Goal: Navigation & Orientation: Find specific page/section

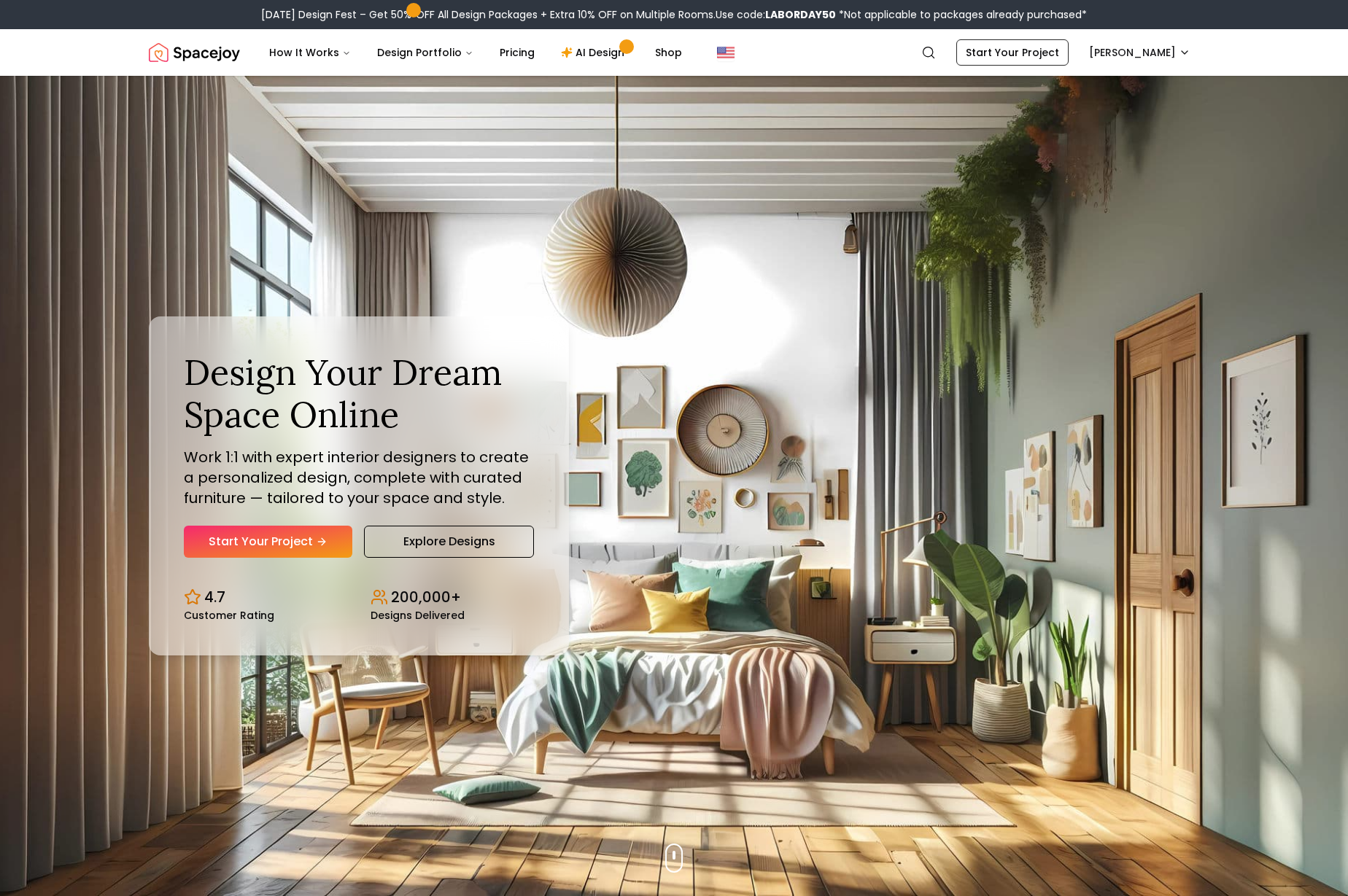
click at [866, 49] on div "How It Works Design Portfolio Pricing AI Design Shop" at bounding box center [576, 52] width 638 height 29
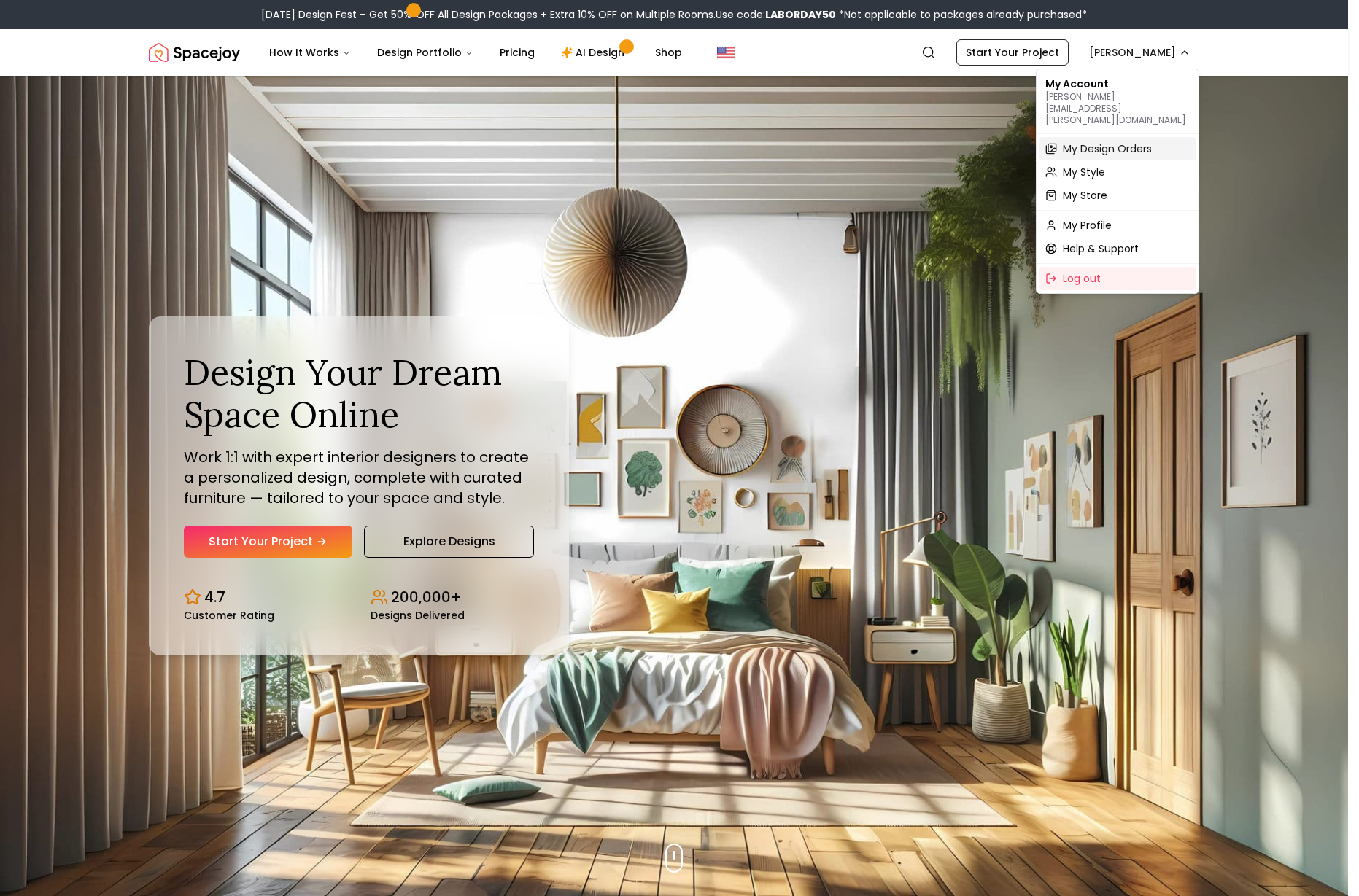
click at [1097, 142] on span "My Design Orders" at bounding box center [1107, 149] width 89 height 15
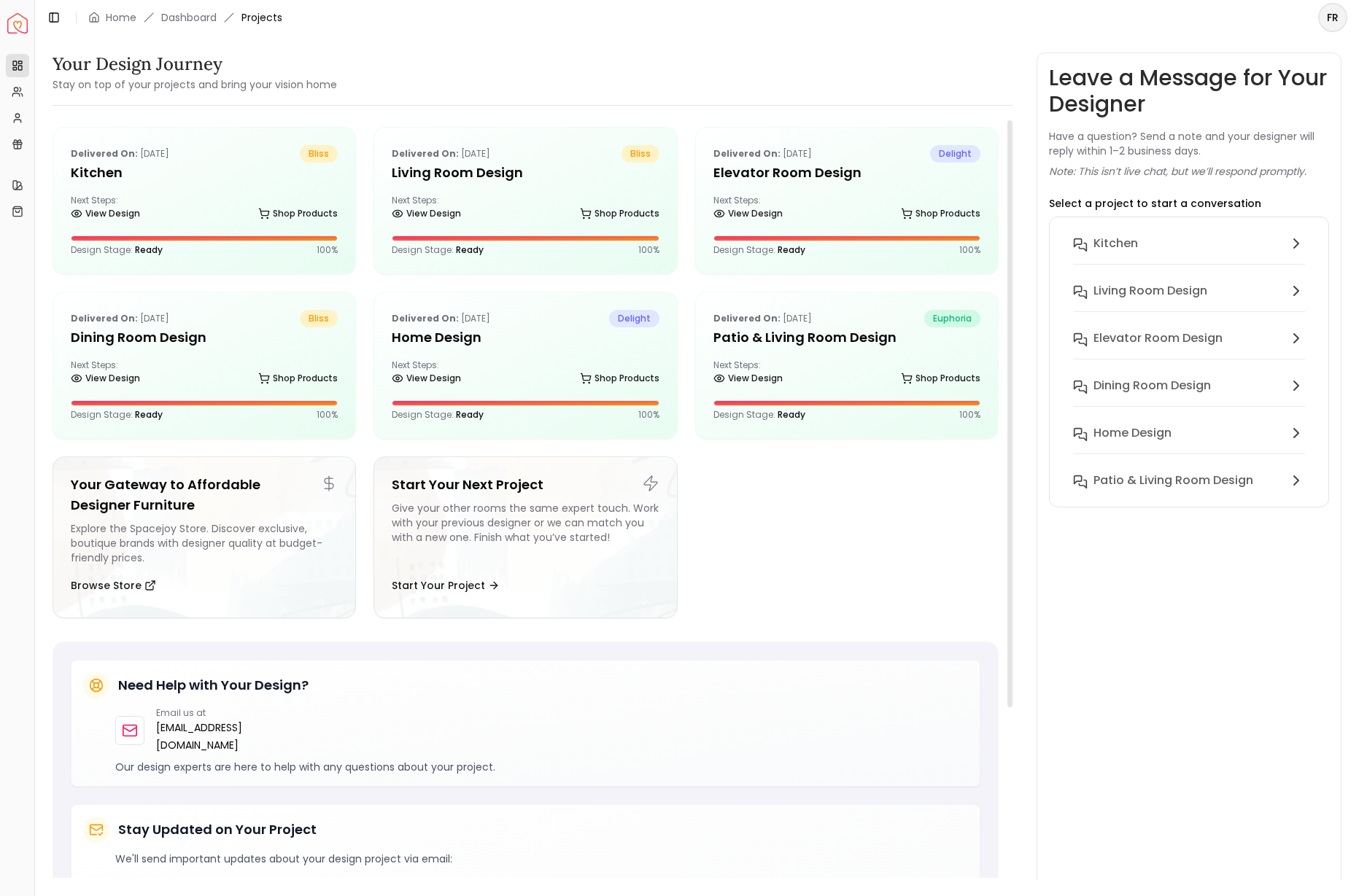
scroll to position [3, 0]
click at [780, 339] on h5 "Patio & Living Room Design" at bounding box center [847, 337] width 267 height 21
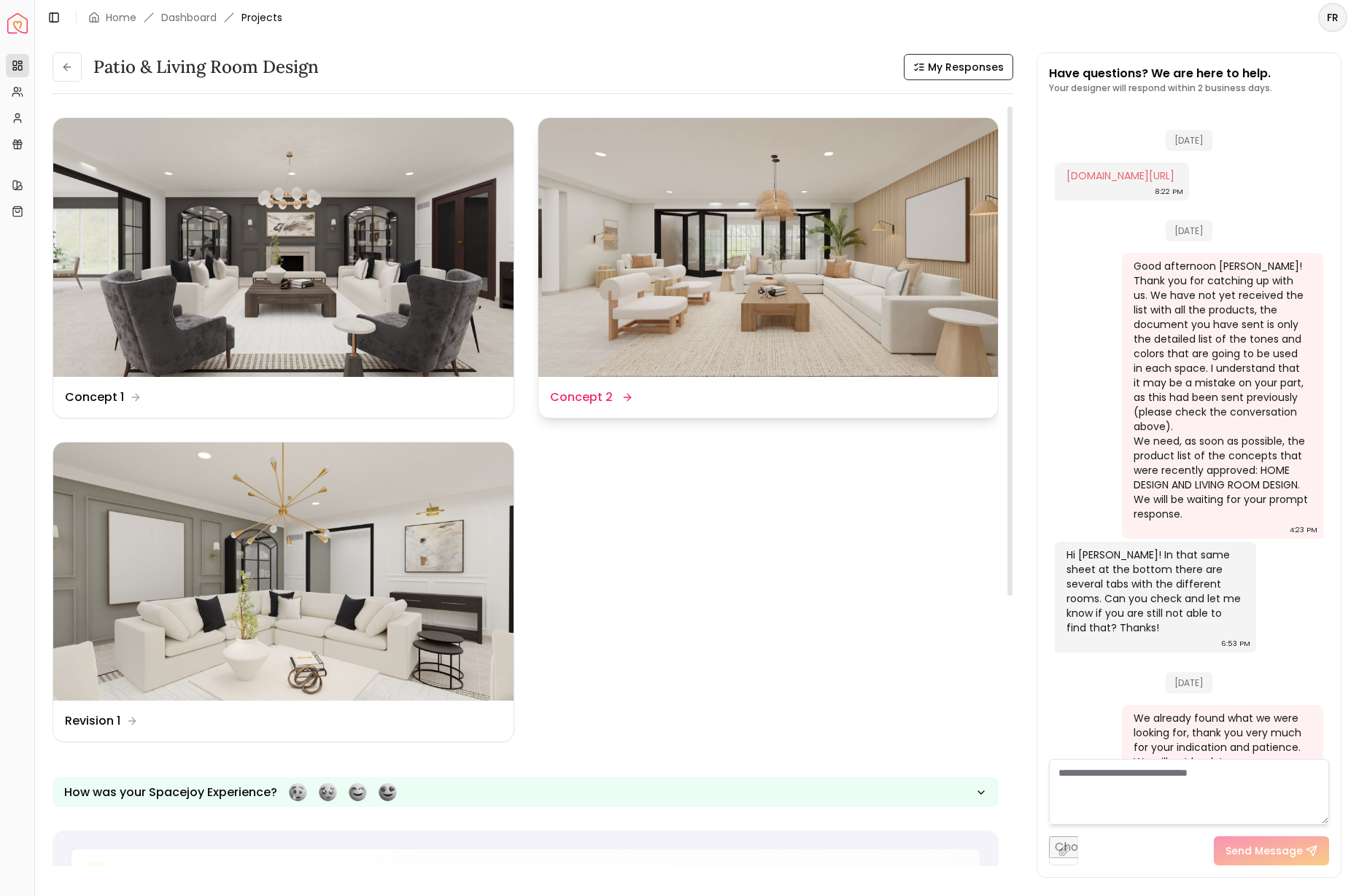
scroll to position [3249, 0]
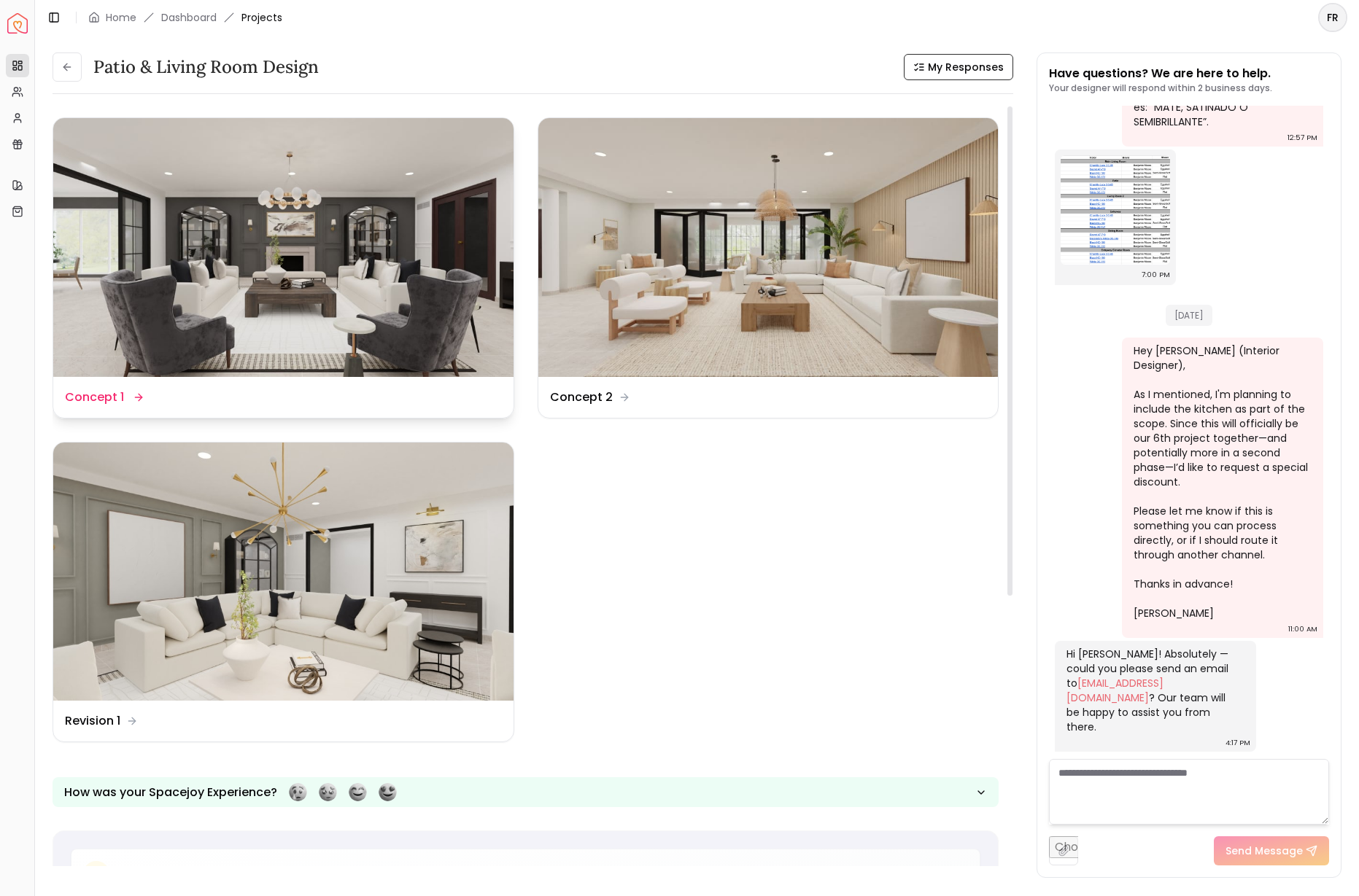
click at [238, 352] on img at bounding box center [283, 247] width 460 height 259
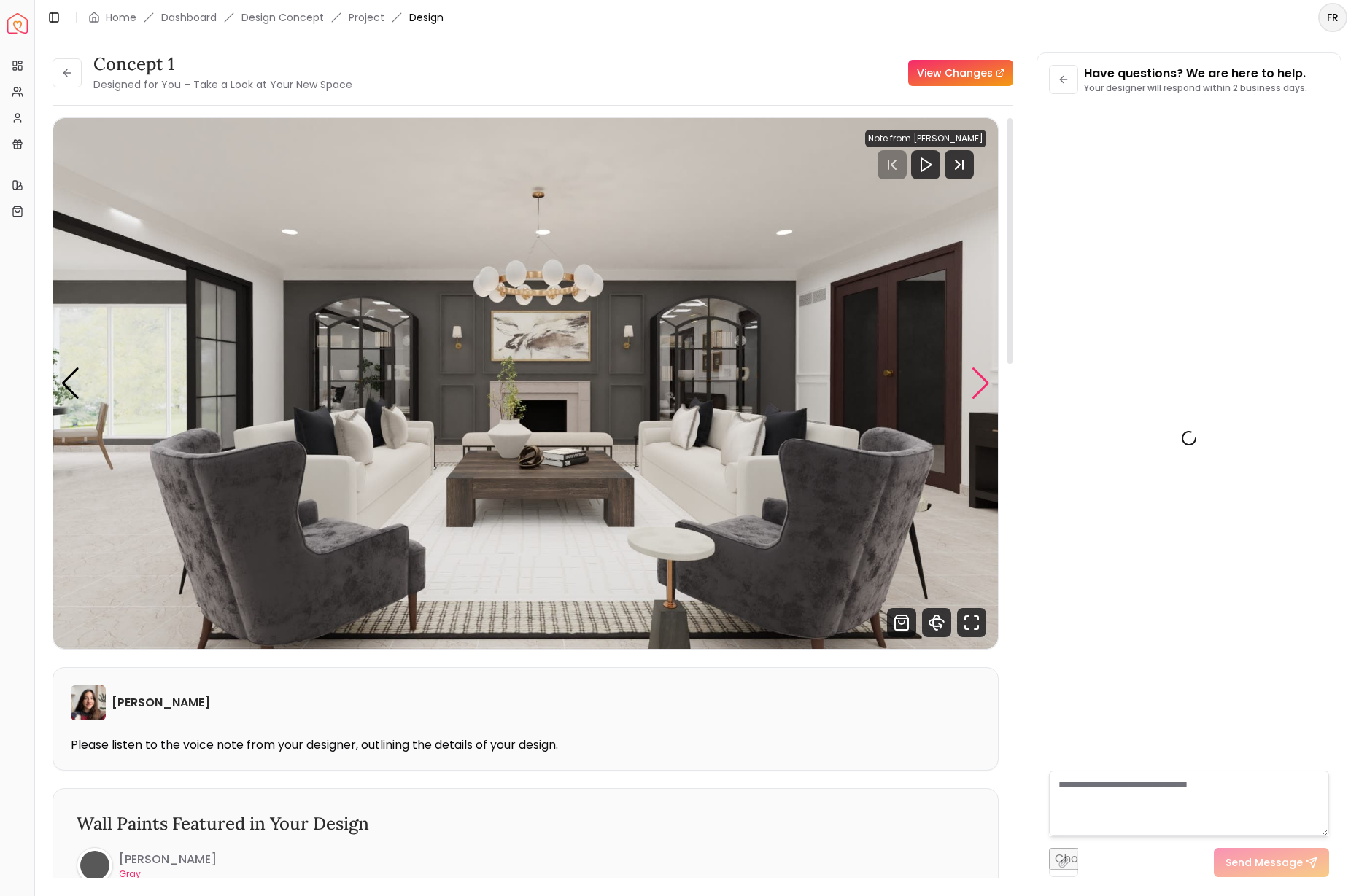
click at [983, 392] on div "Next slide" at bounding box center [980, 384] width 20 height 32
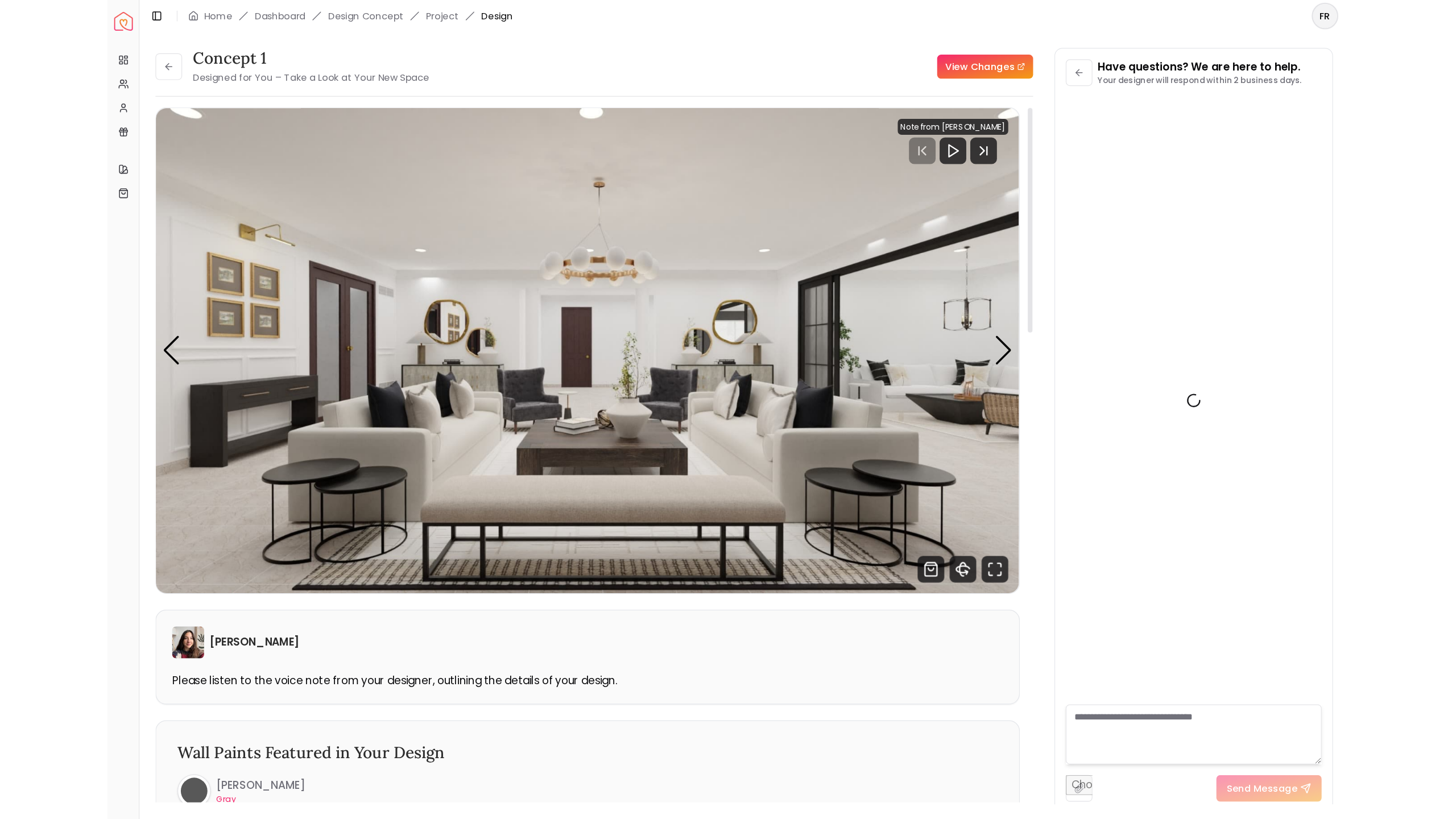
scroll to position [2525, 0]
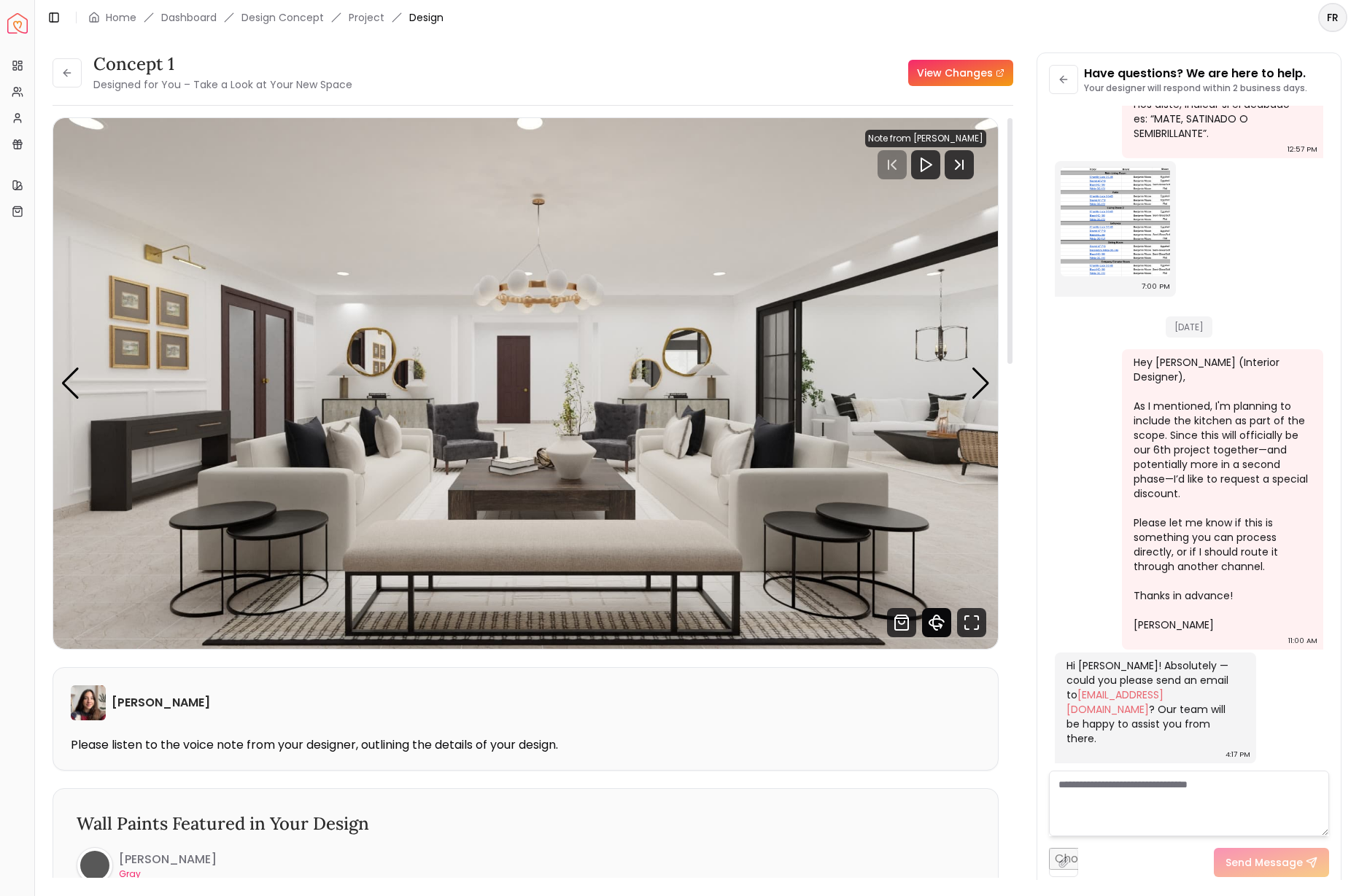
click at [936, 626] on icon "360 View" at bounding box center [937, 623] width 15 height 7
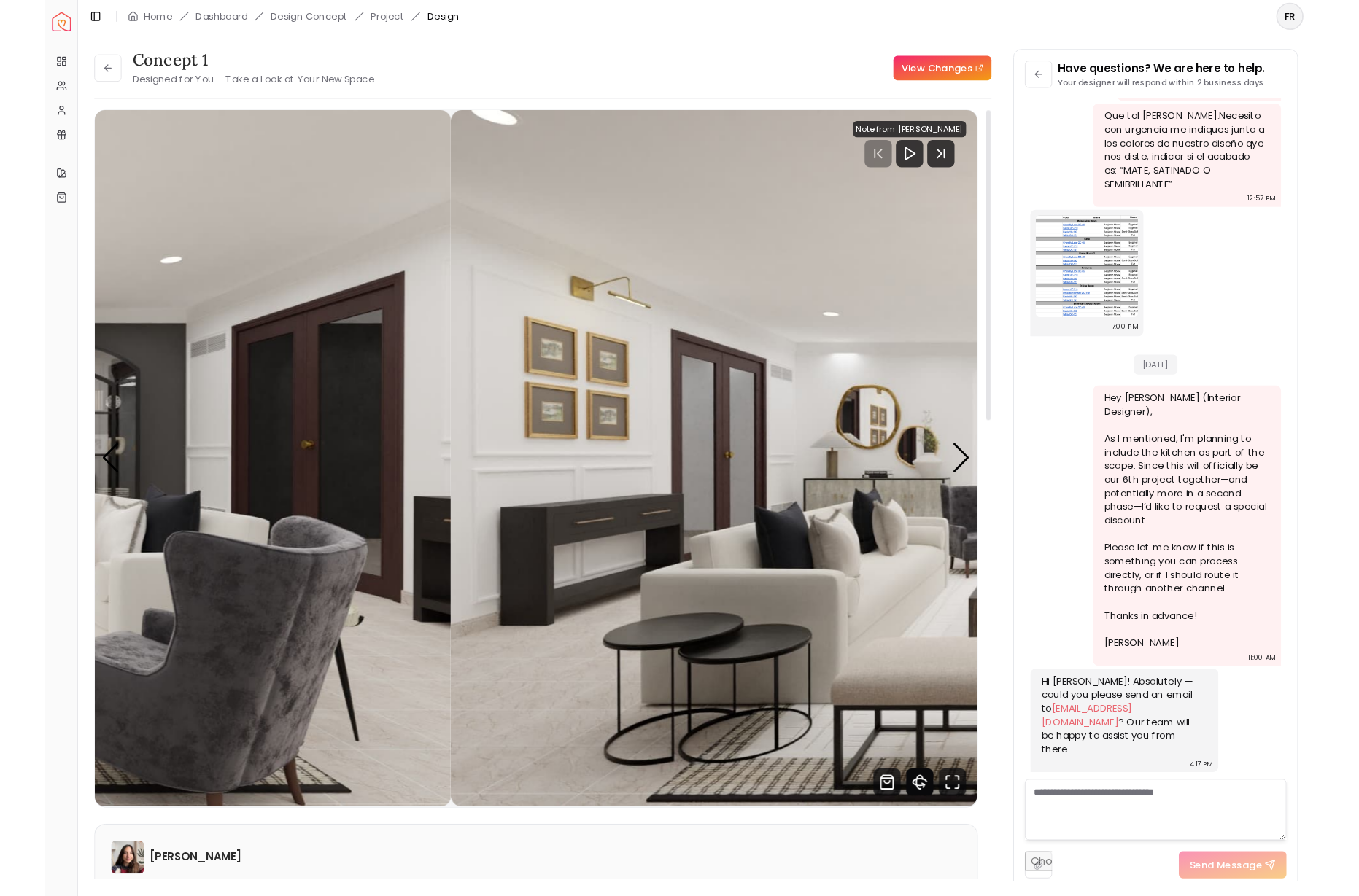
scroll to position [2427, 0]
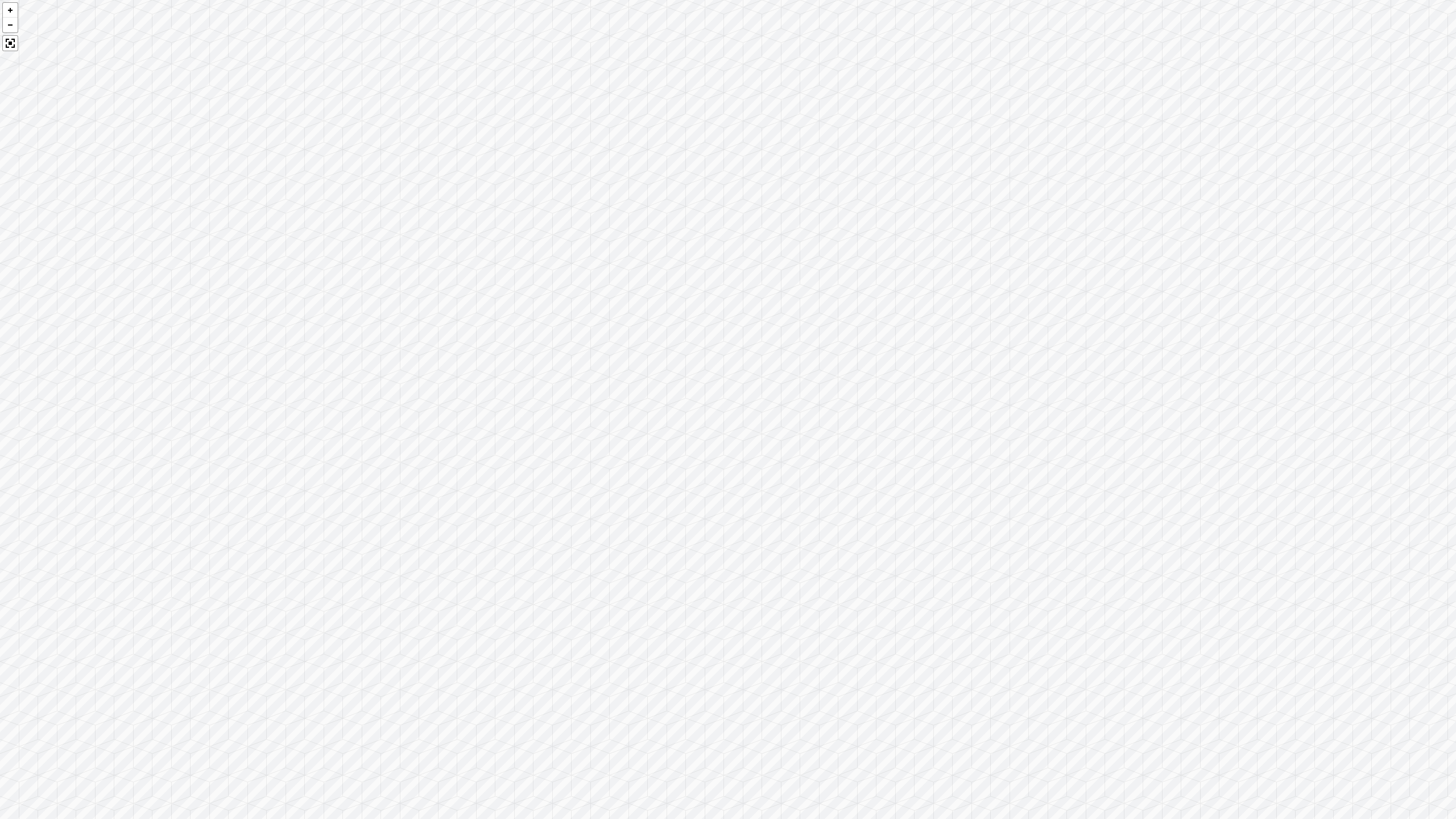
click at [22, 57] on div at bounding box center [728, 409] width 1456 height 819
click at [202, 245] on div at bounding box center [728, 409] width 1456 height 819
click at [608, 616] on div at bounding box center [728, 409] width 1456 height 819
click at [608, 617] on div at bounding box center [728, 409] width 1456 height 819
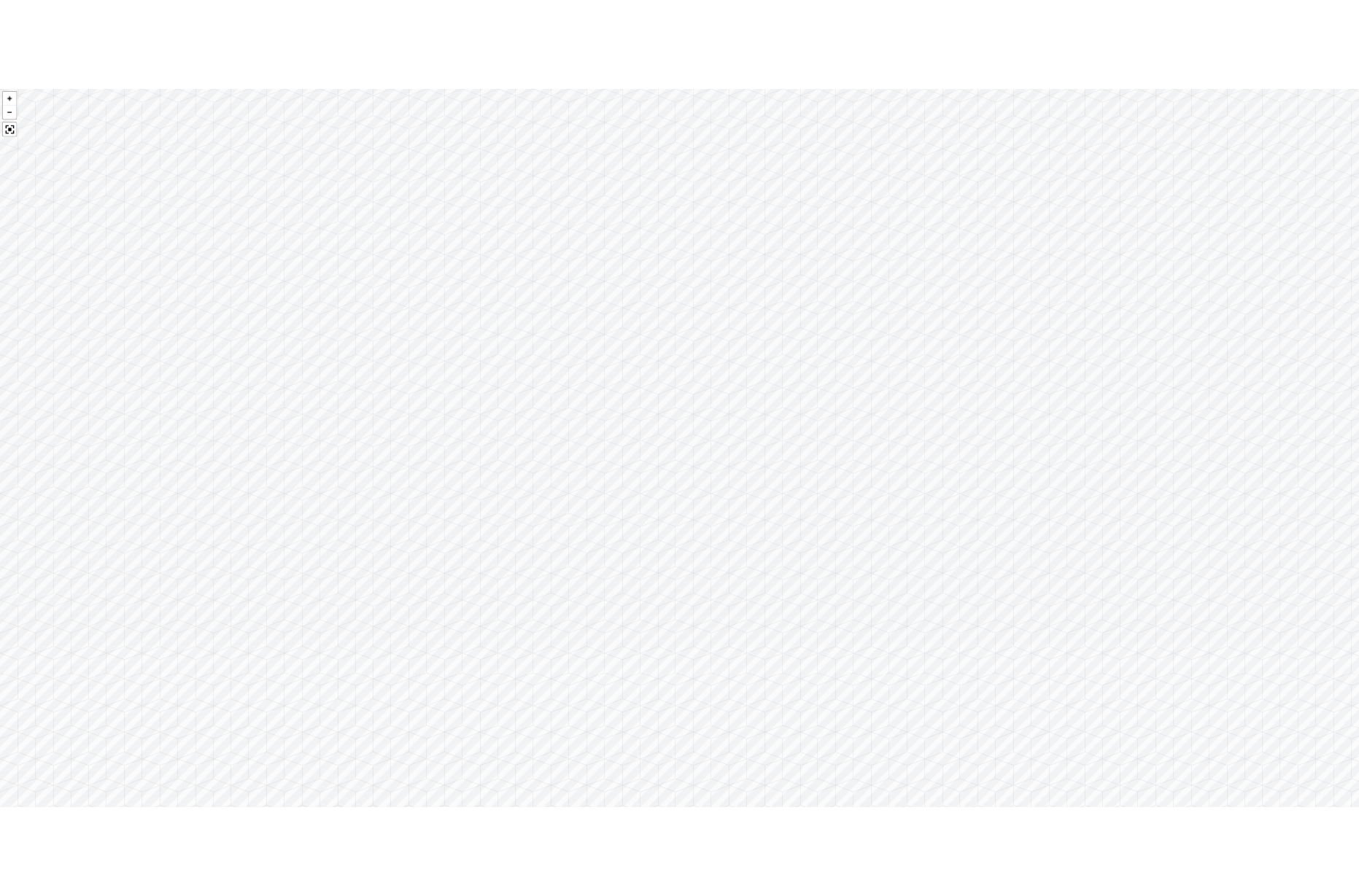
scroll to position [3237, 0]
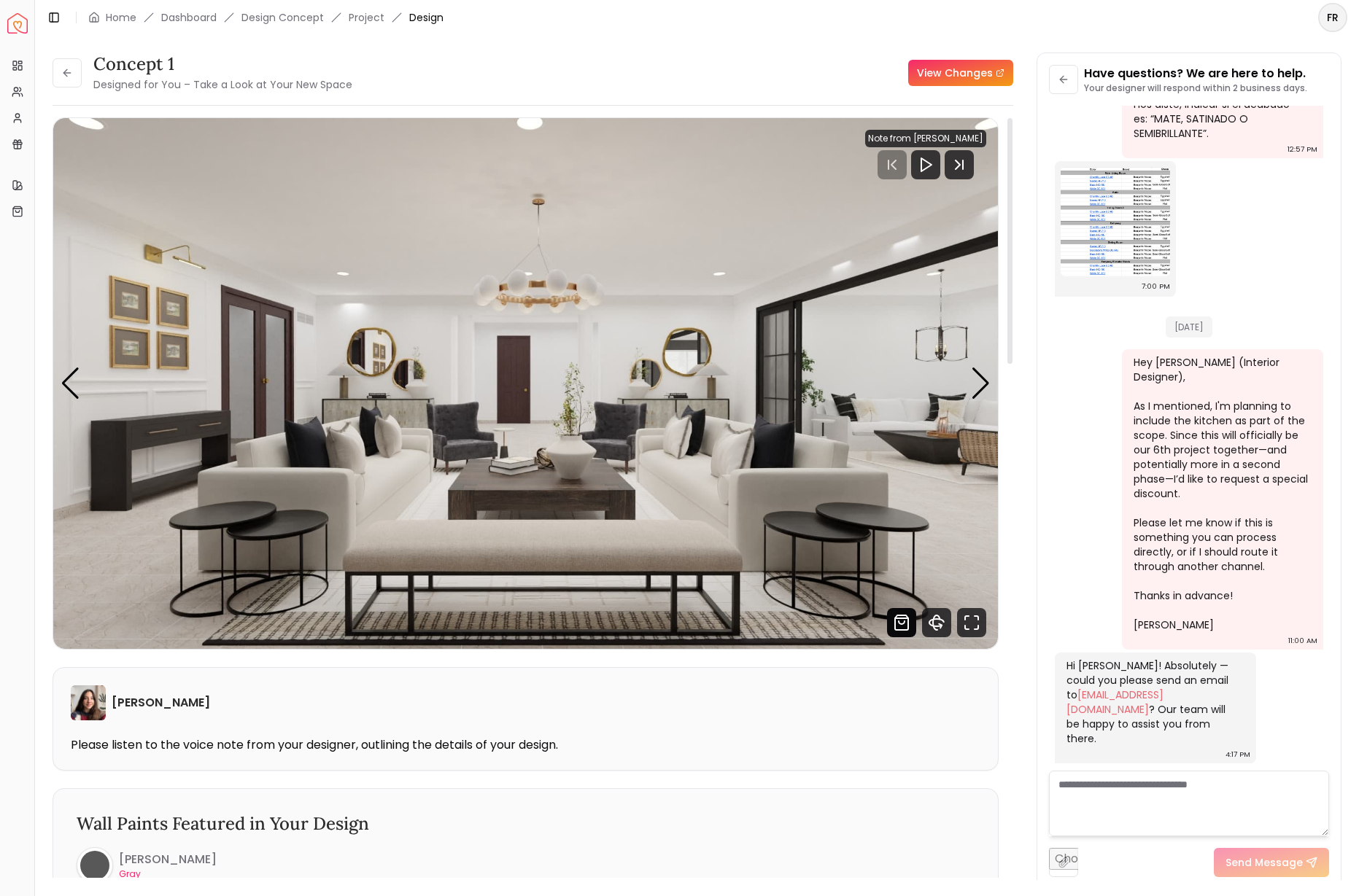
click at [904, 626] on icon "Shop Products from this design" at bounding box center [901, 623] width 29 height 29
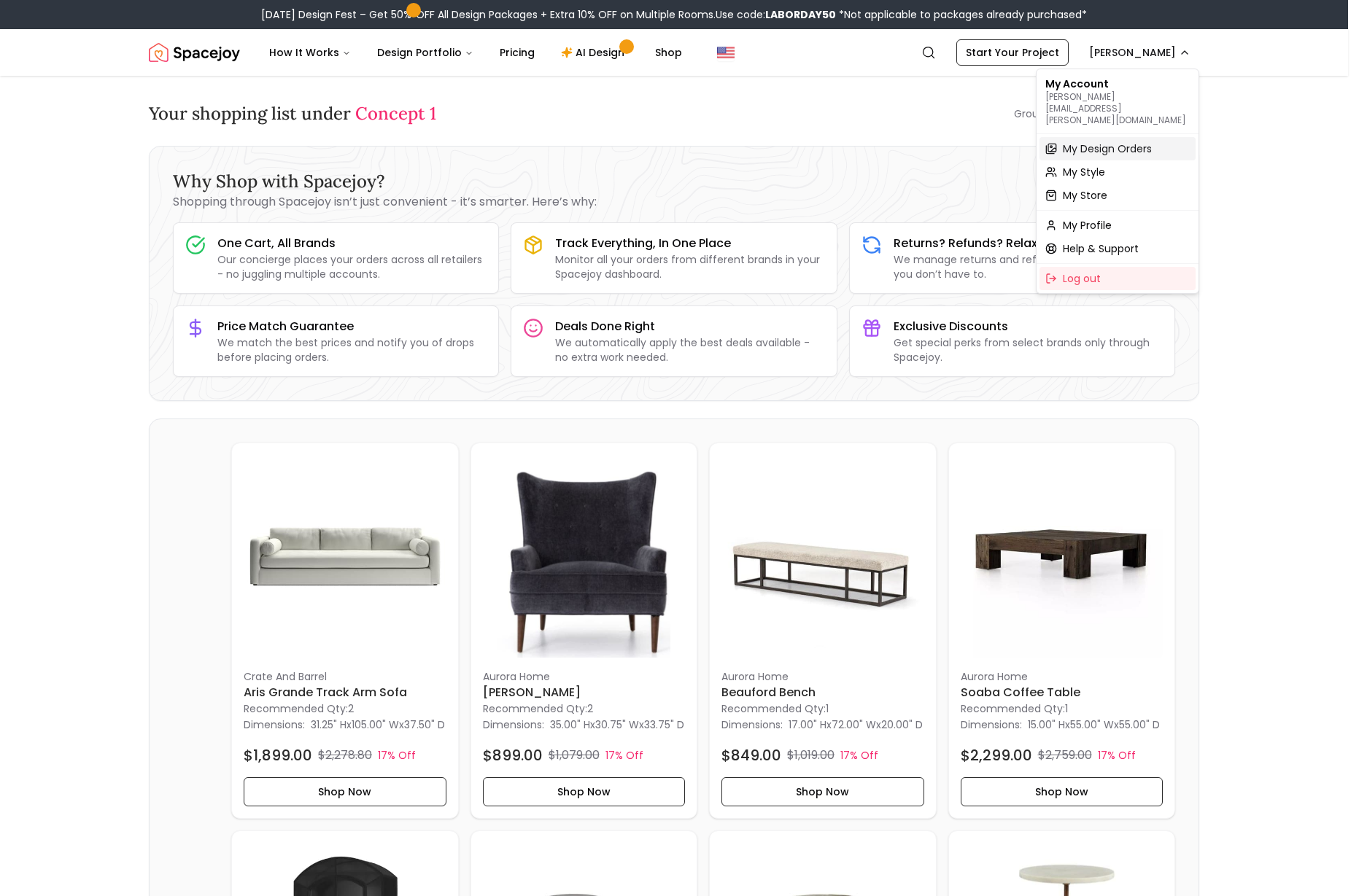
click at [1139, 142] on span "My Design Orders" at bounding box center [1107, 149] width 89 height 15
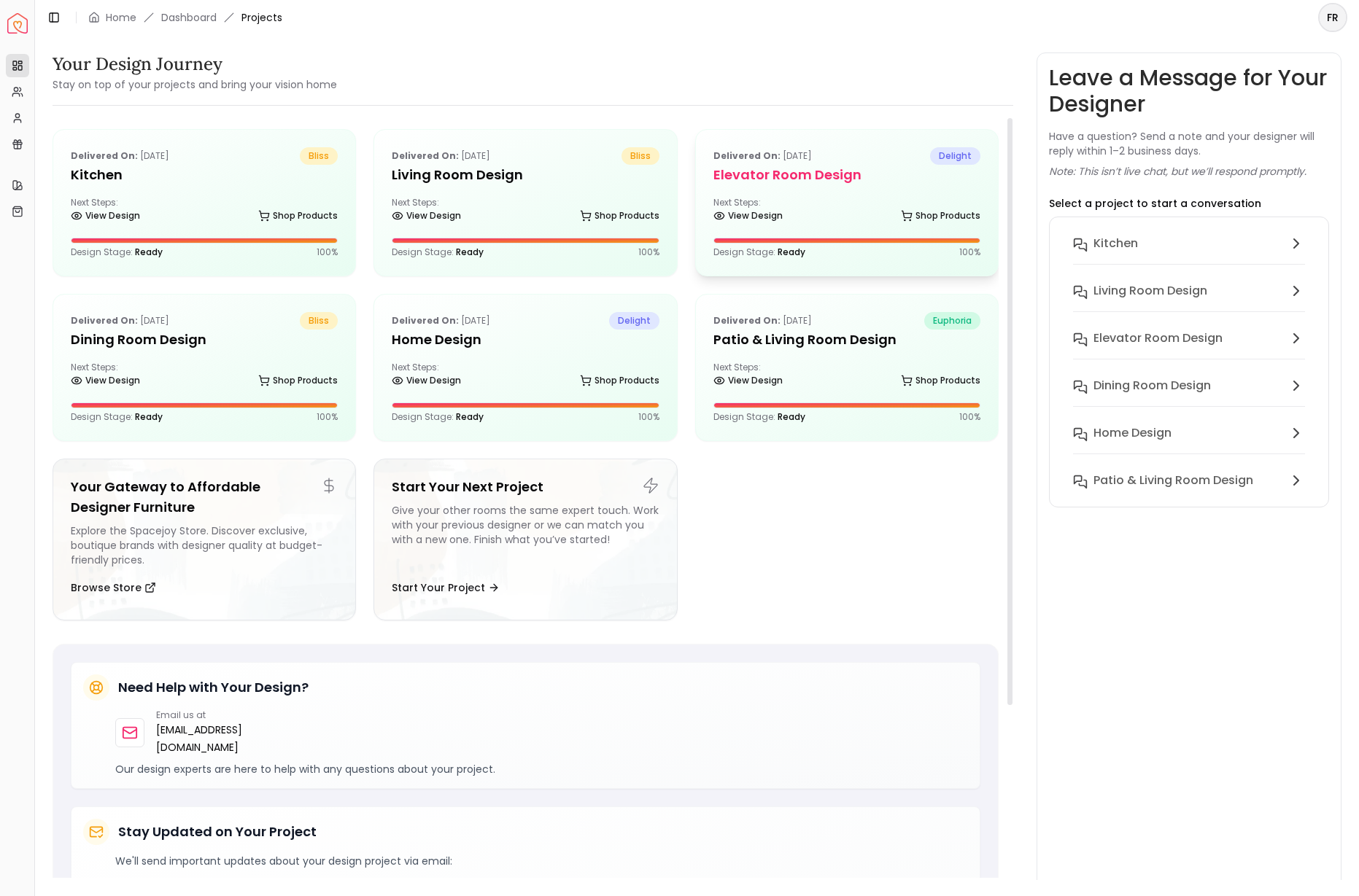
click at [782, 175] on h5 "Elevator Room Design" at bounding box center [847, 175] width 267 height 21
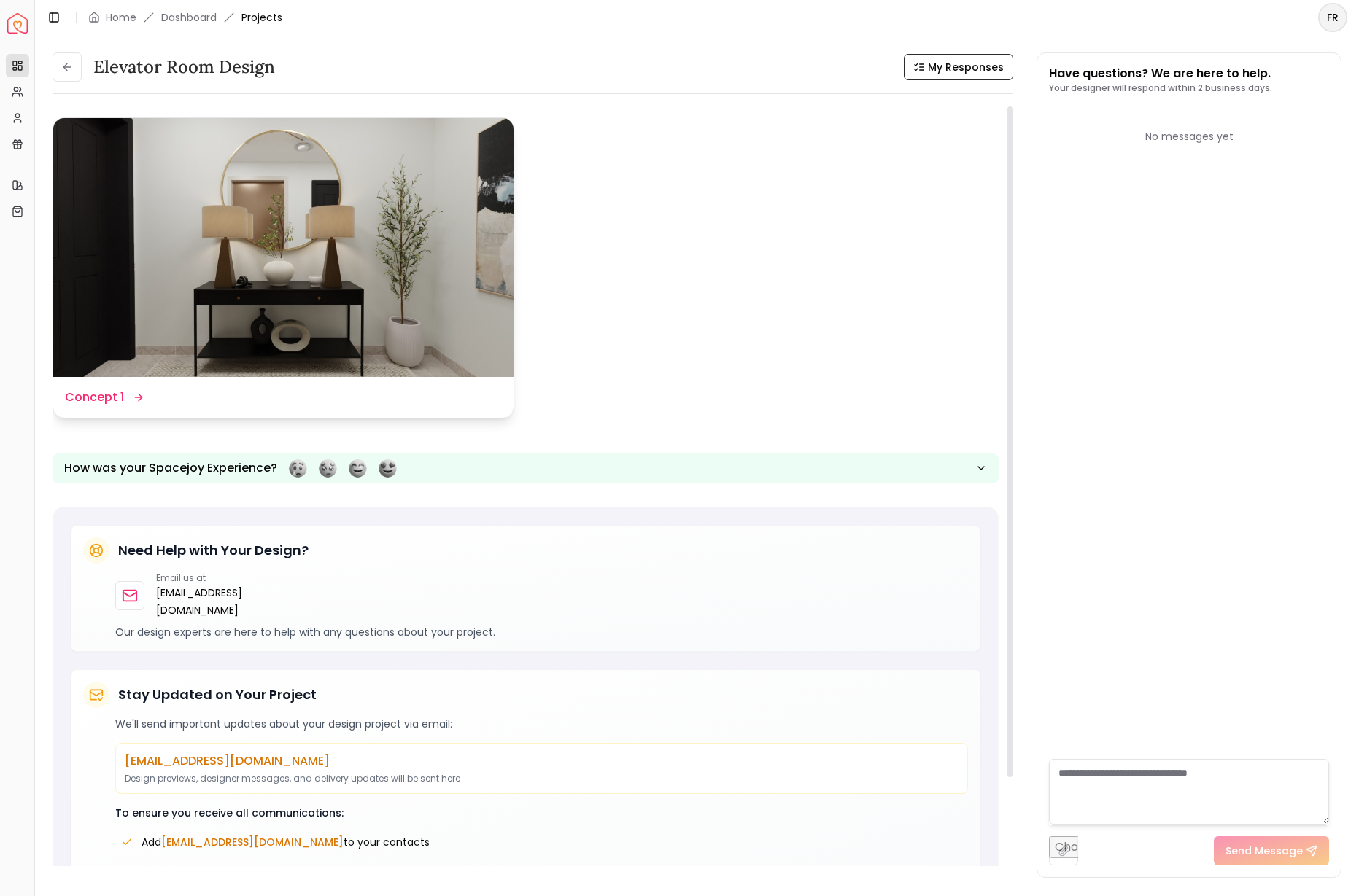
click at [483, 323] on img at bounding box center [283, 247] width 460 height 259
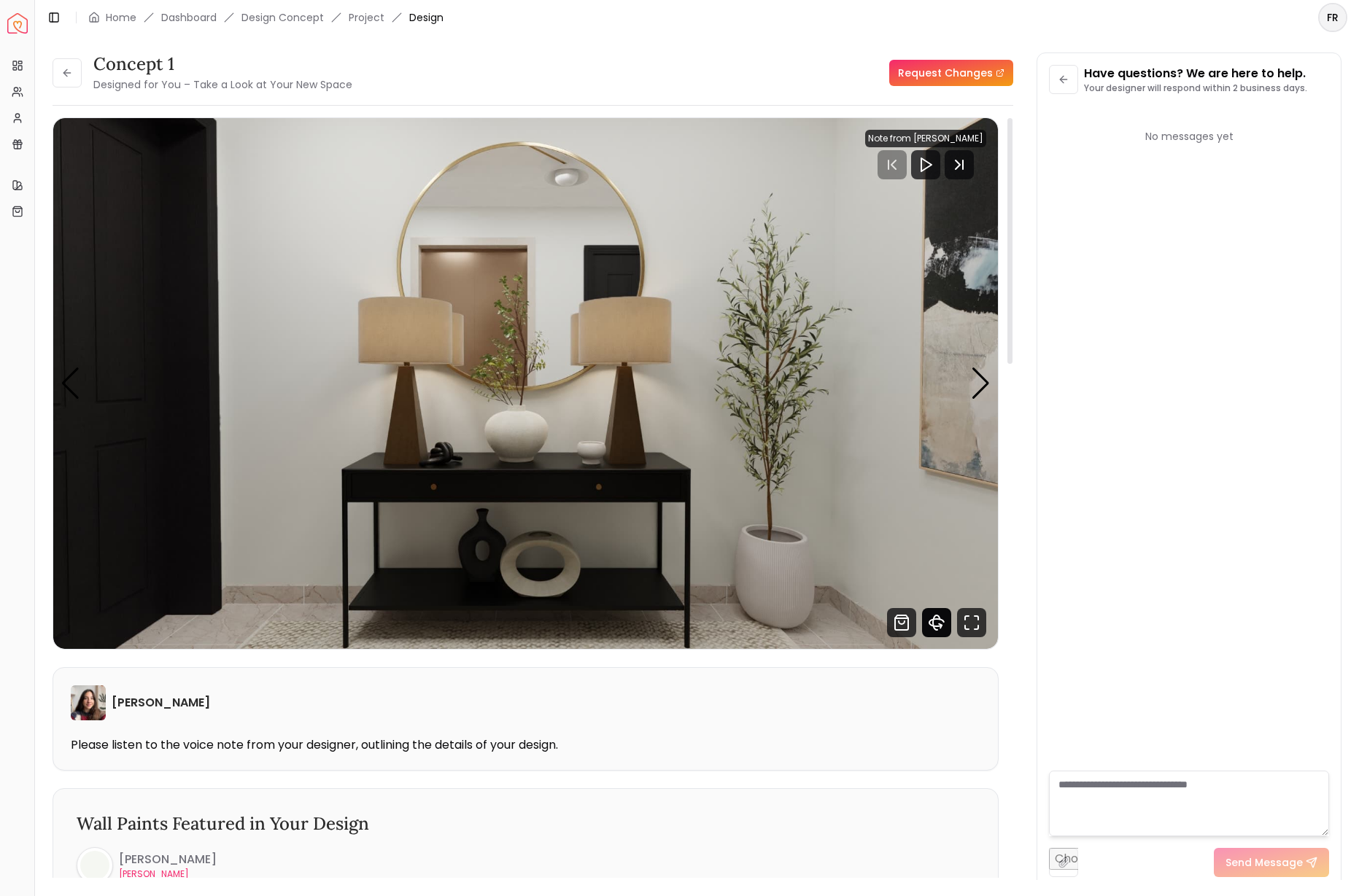
click at [936, 626] on icon "360 View" at bounding box center [937, 623] width 15 height 7
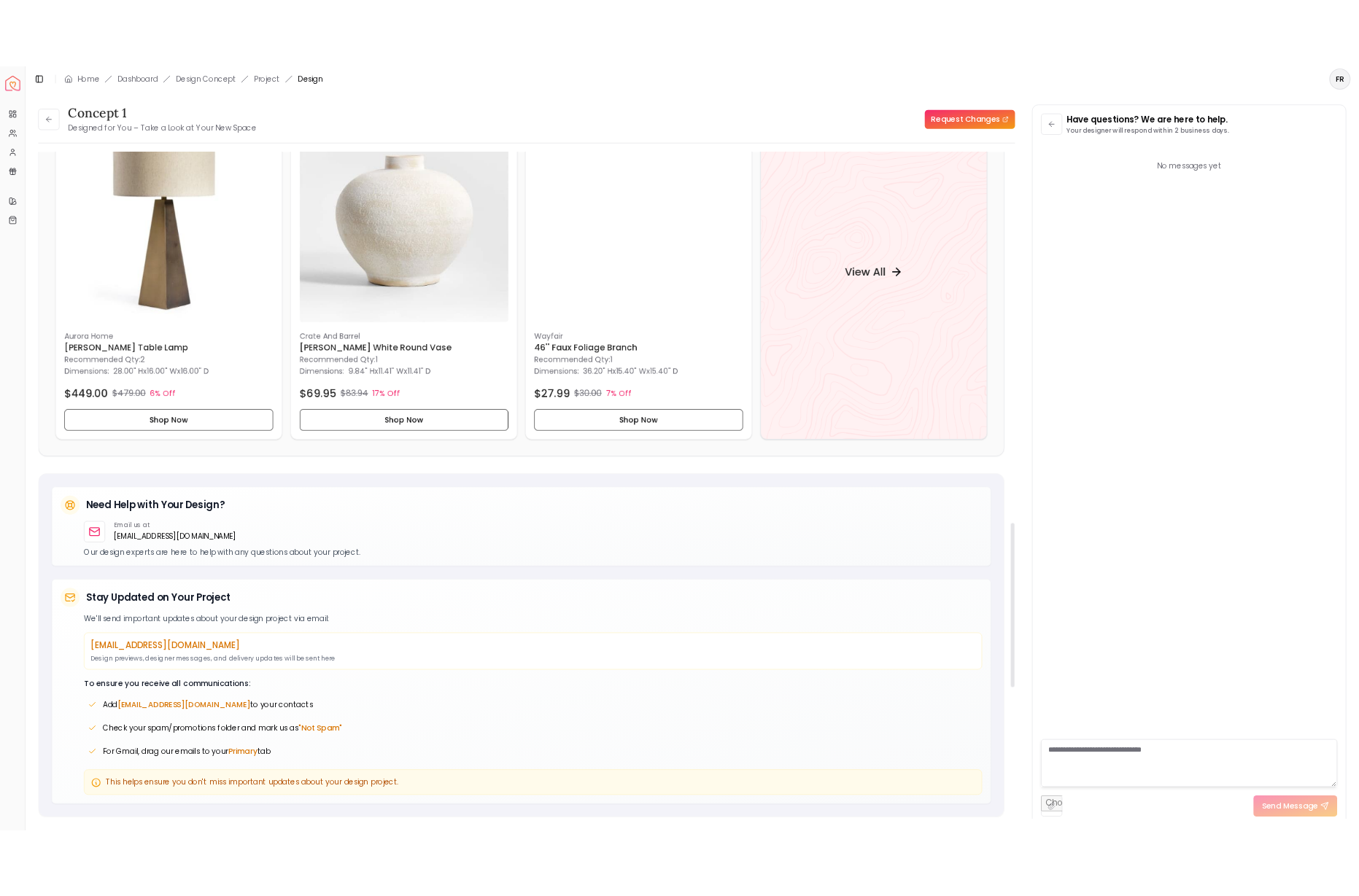
scroll to position [1505, 0]
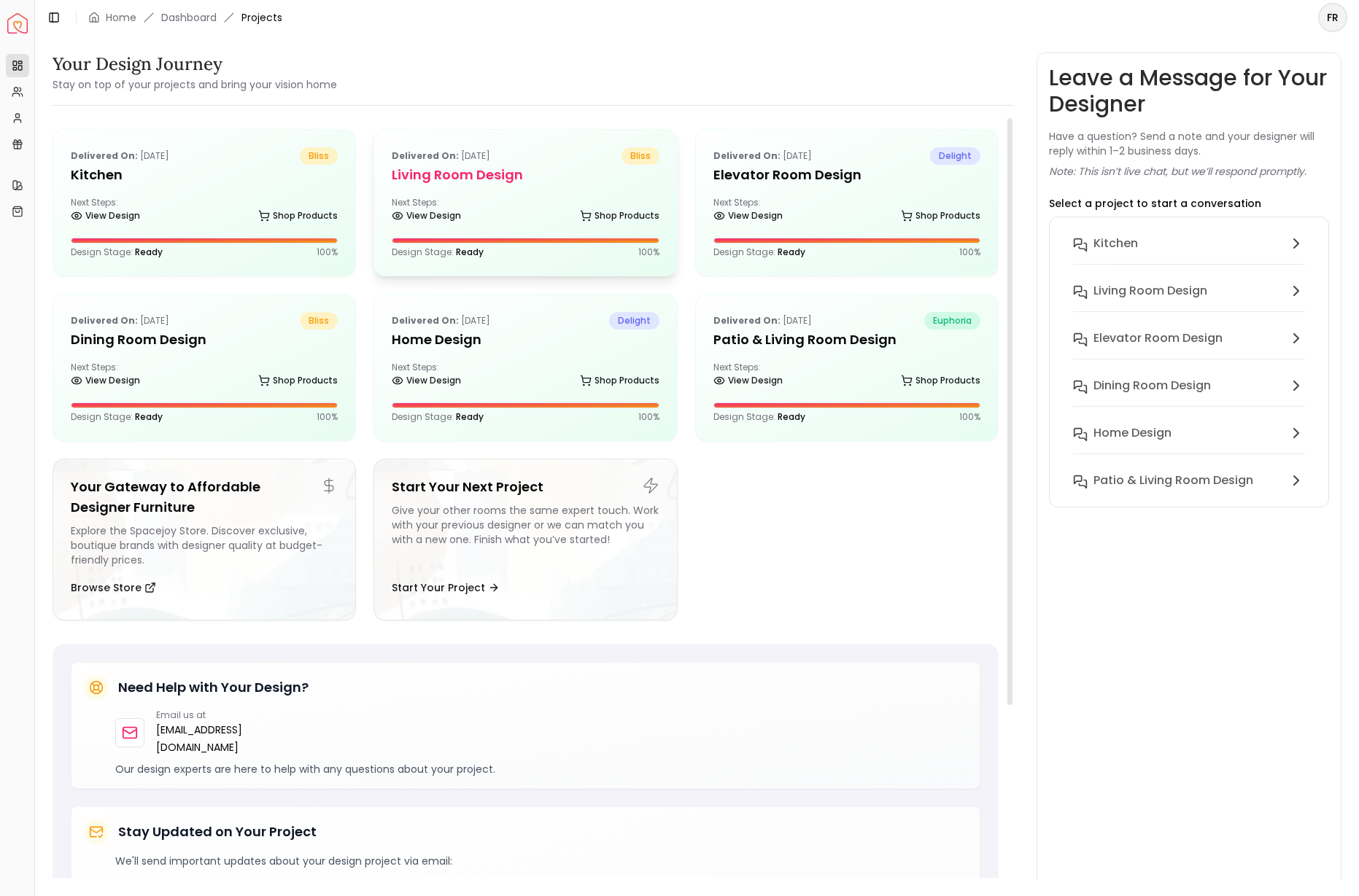
click at [488, 175] on h5 "Living Room Design" at bounding box center [525, 175] width 267 height 21
click at [165, 334] on h5 "Dining Room Design" at bounding box center [204, 340] width 267 height 21
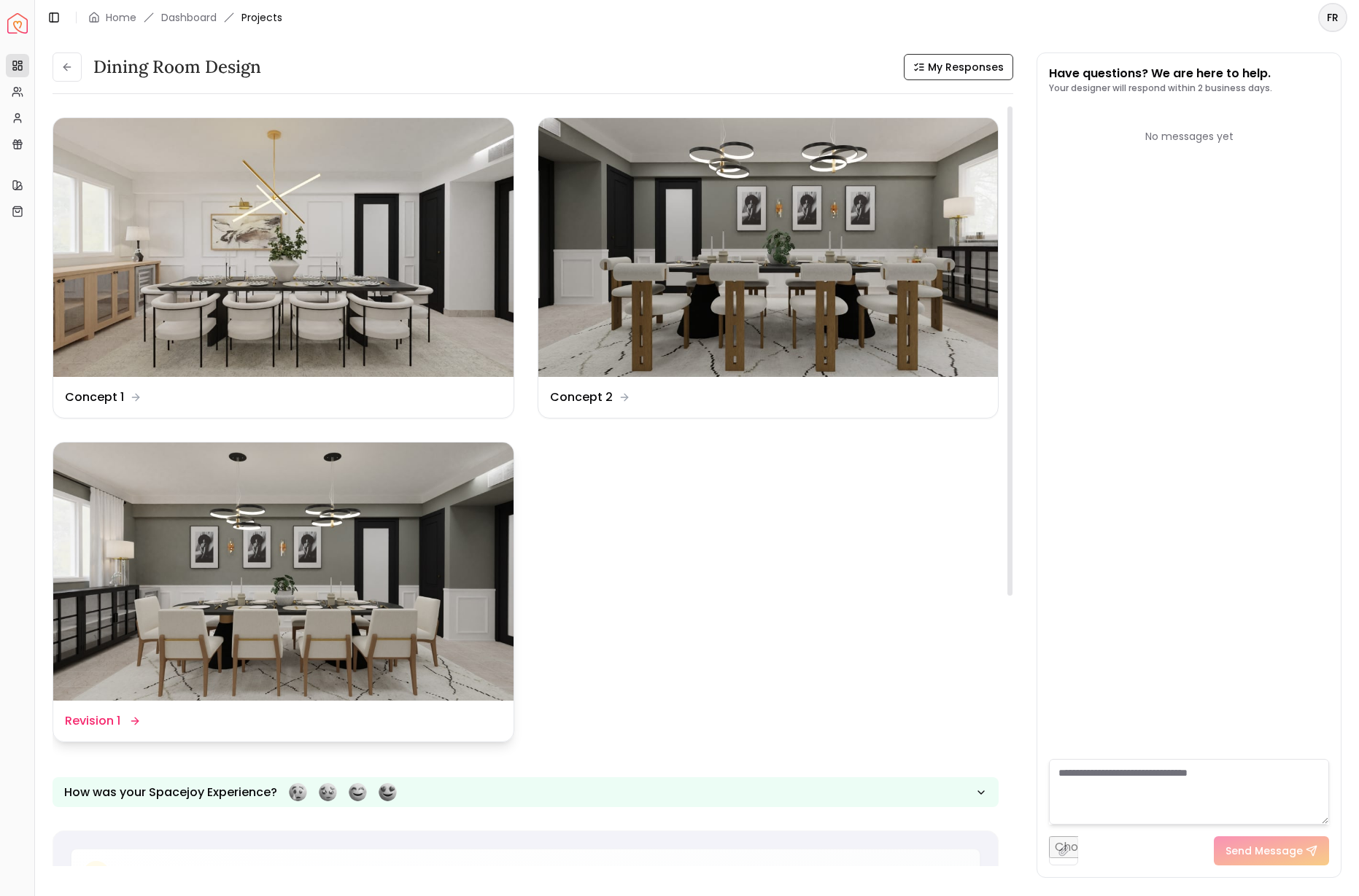
click at [322, 571] on img at bounding box center [283, 571] width 460 height 259
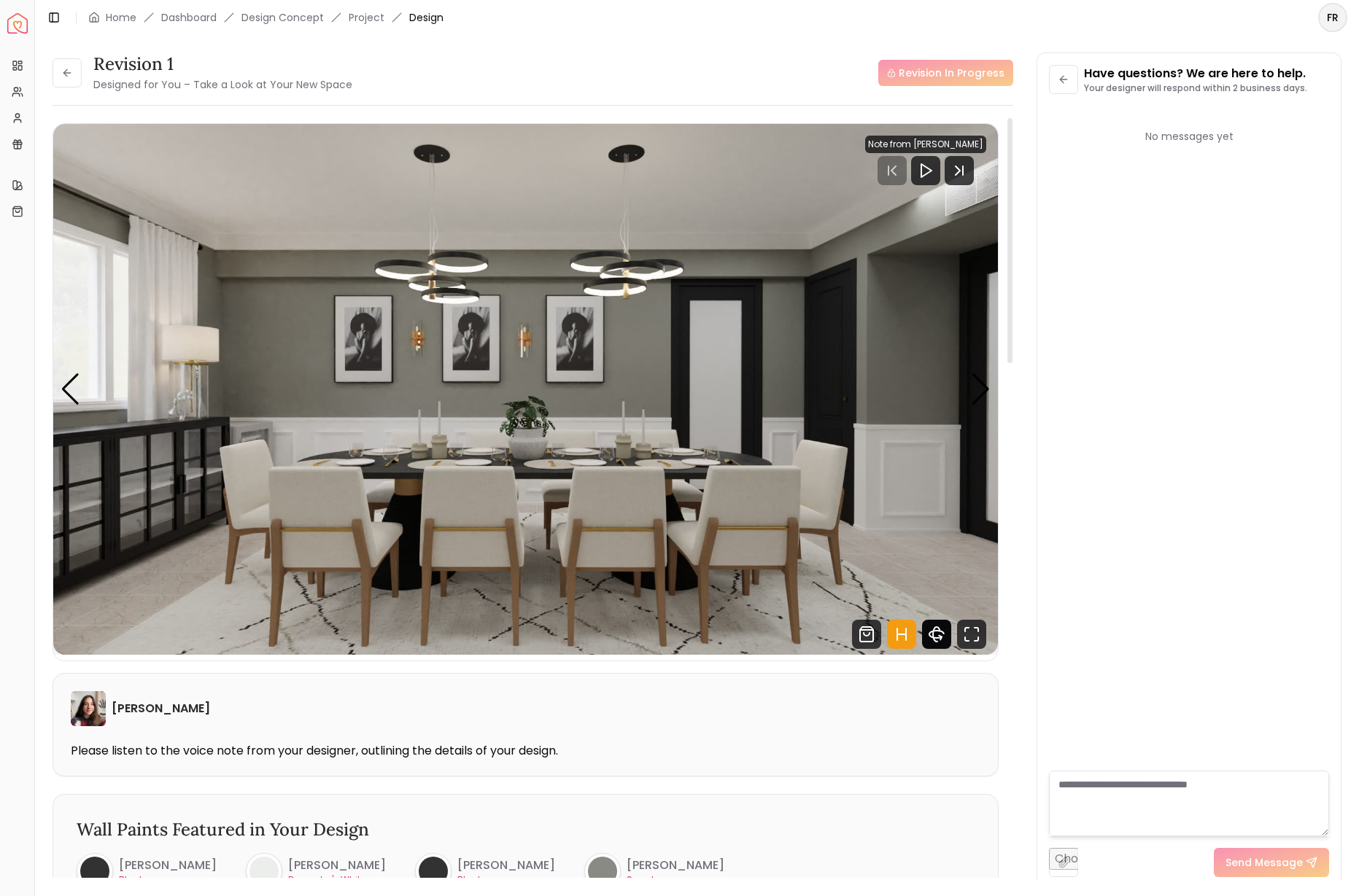
click at [933, 636] on icon "360 View" at bounding box center [936, 635] width 7 height 15
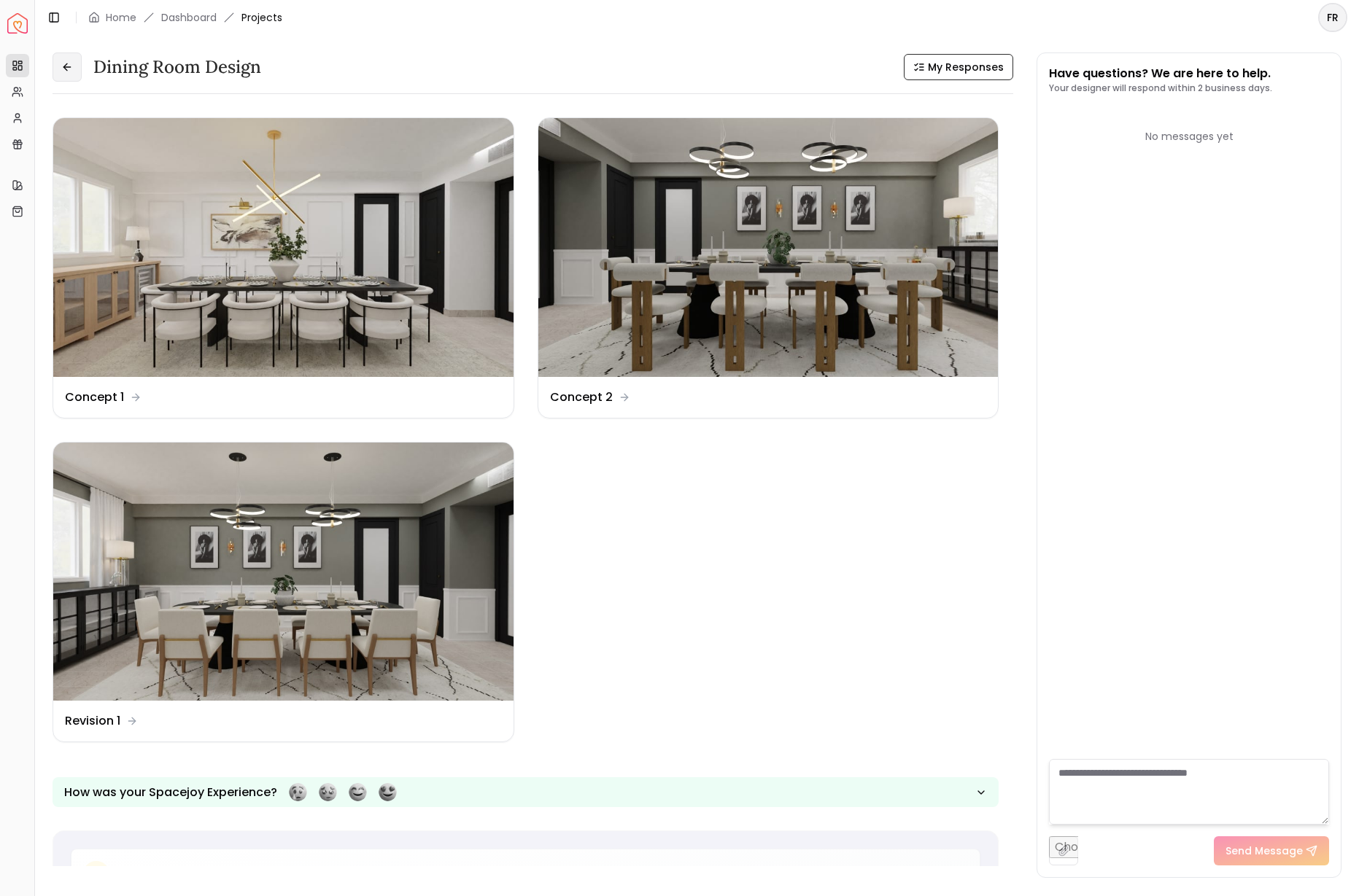
click at [63, 63] on icon at bounding box center [67, 67] width 12 height 12
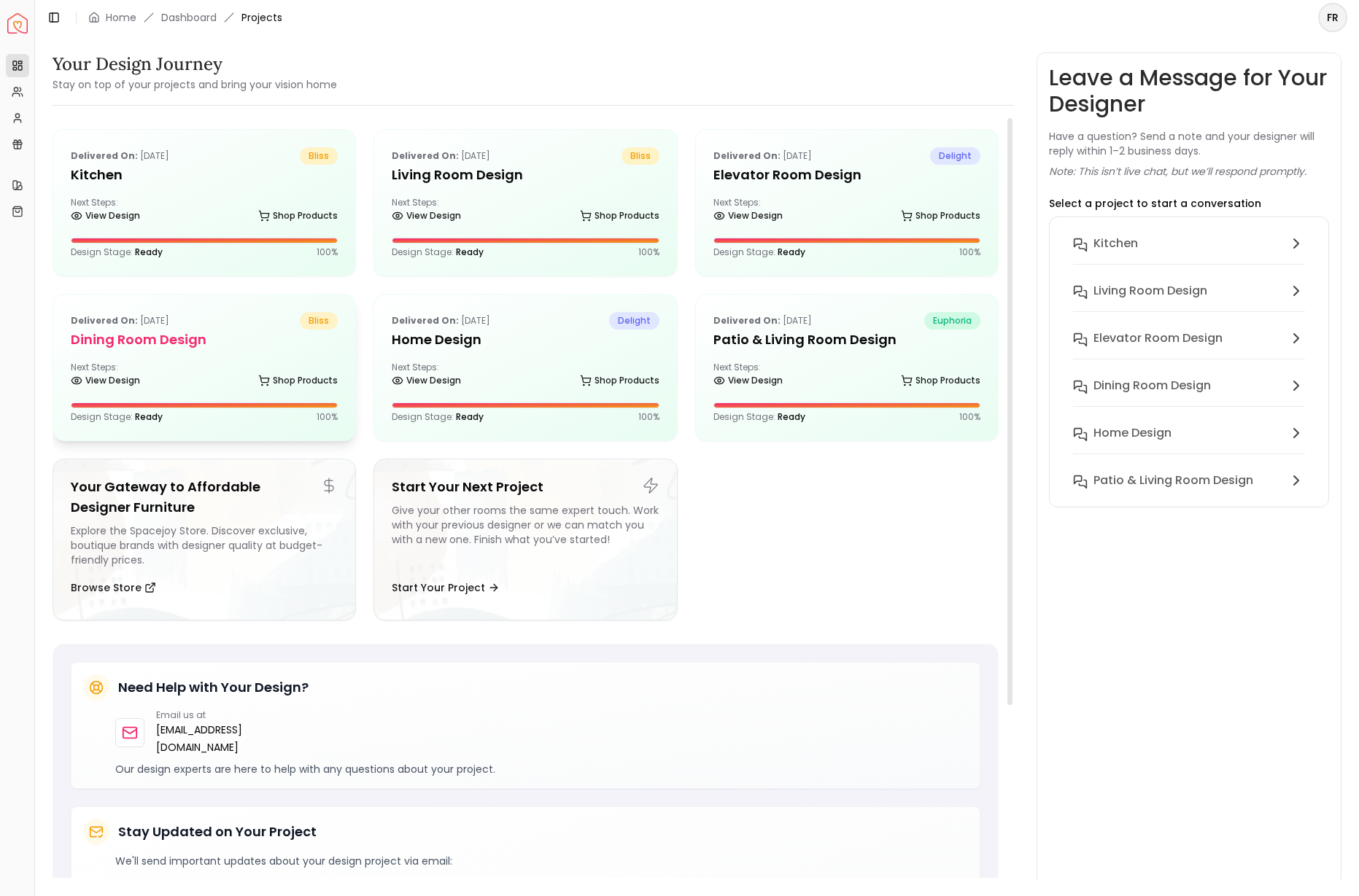
click at [142, 350] on div "Delivered on: [DATE] bliss Dining Room Design Next Steps: View Design Shop Prod…" at bounding box center [204, 368] width 302 height 146
click at [483, 178] on h5 "Living Room Design" at bounding box center [525, 175] width 267 height 21
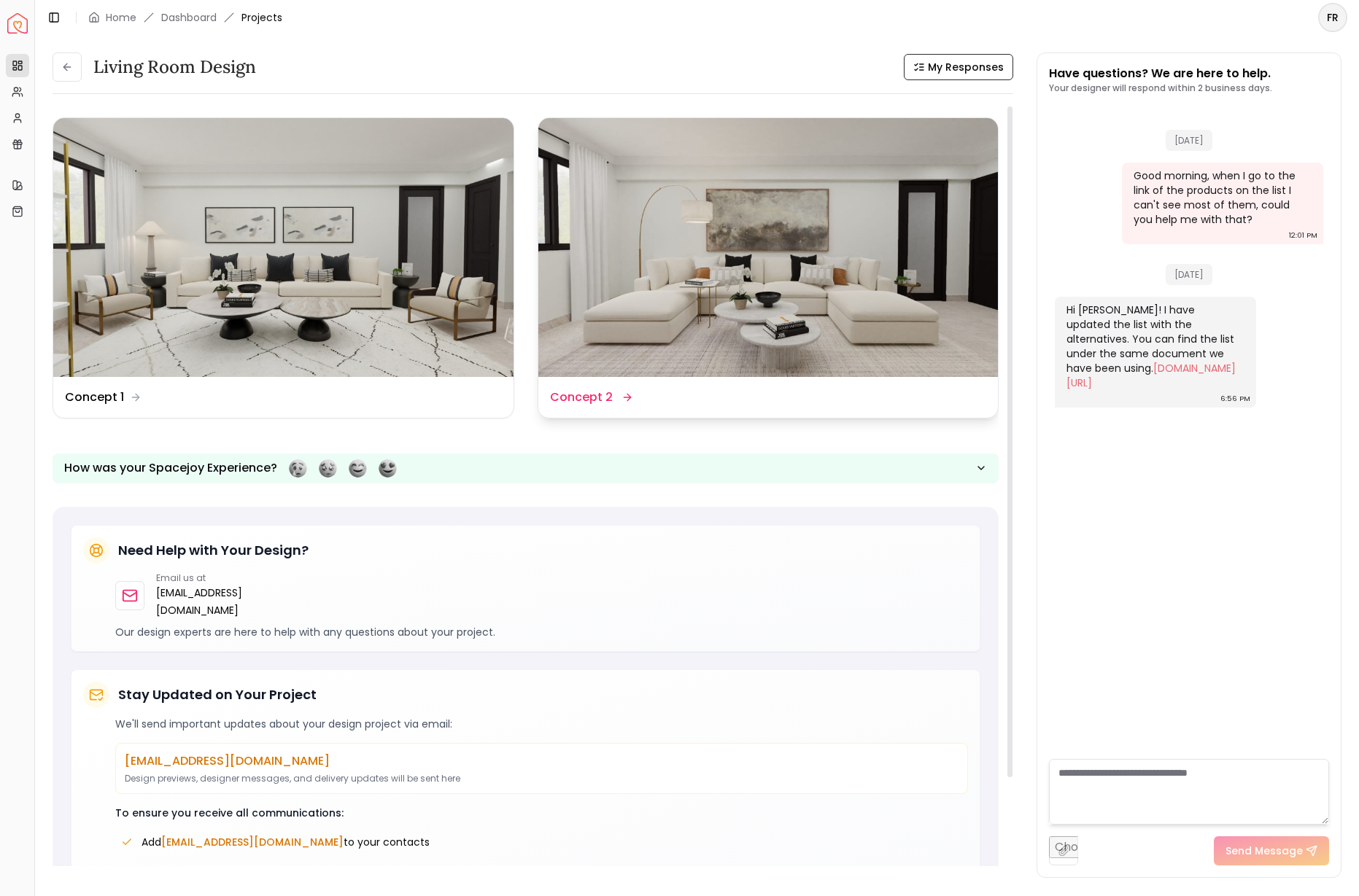
click at [637, 296] on img at bounding box center [768, 247] width 460 height 259
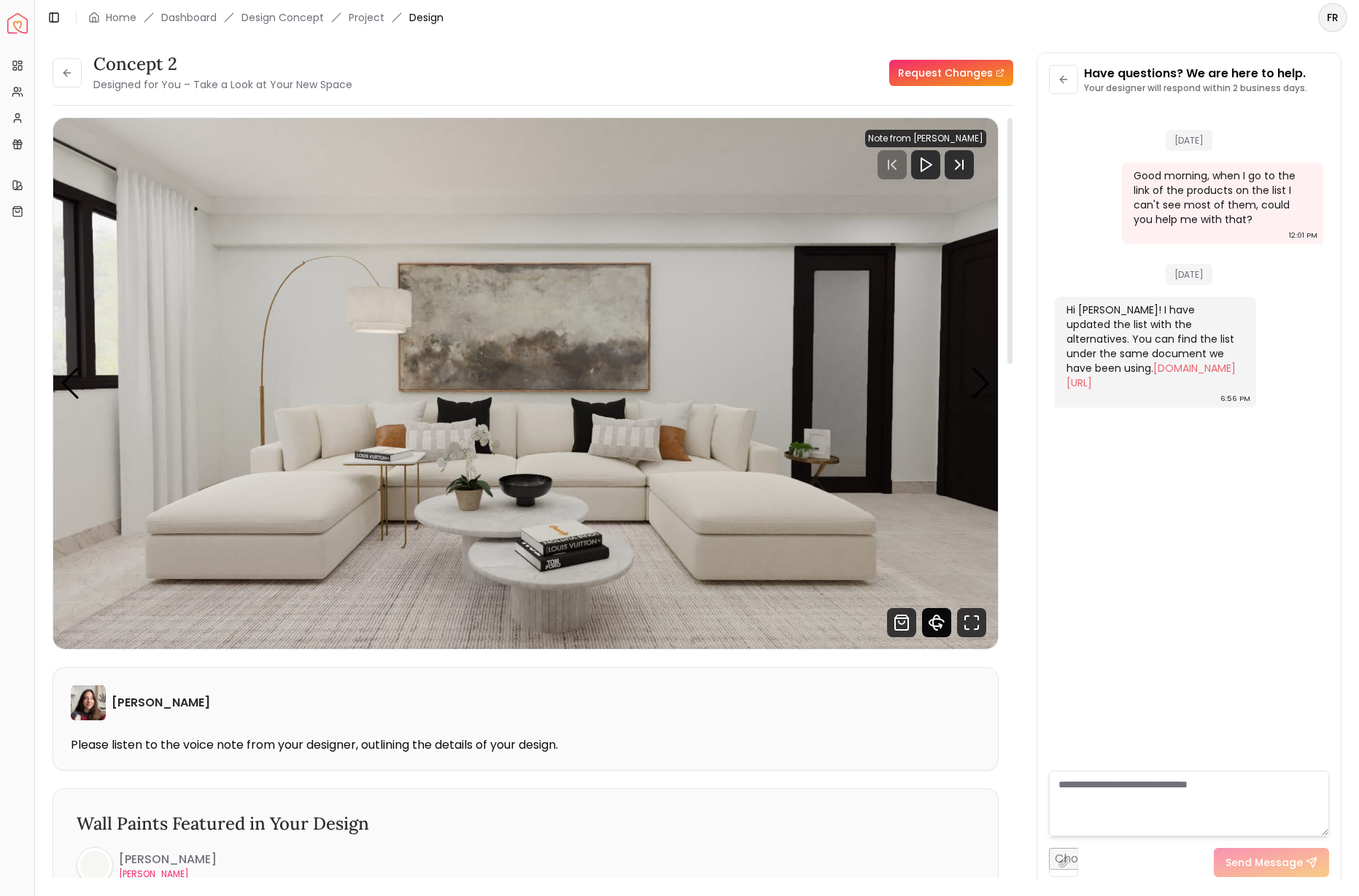
click at [940, 623] on icon "360 View" at bounding box center [936, 623] width 29 height 29
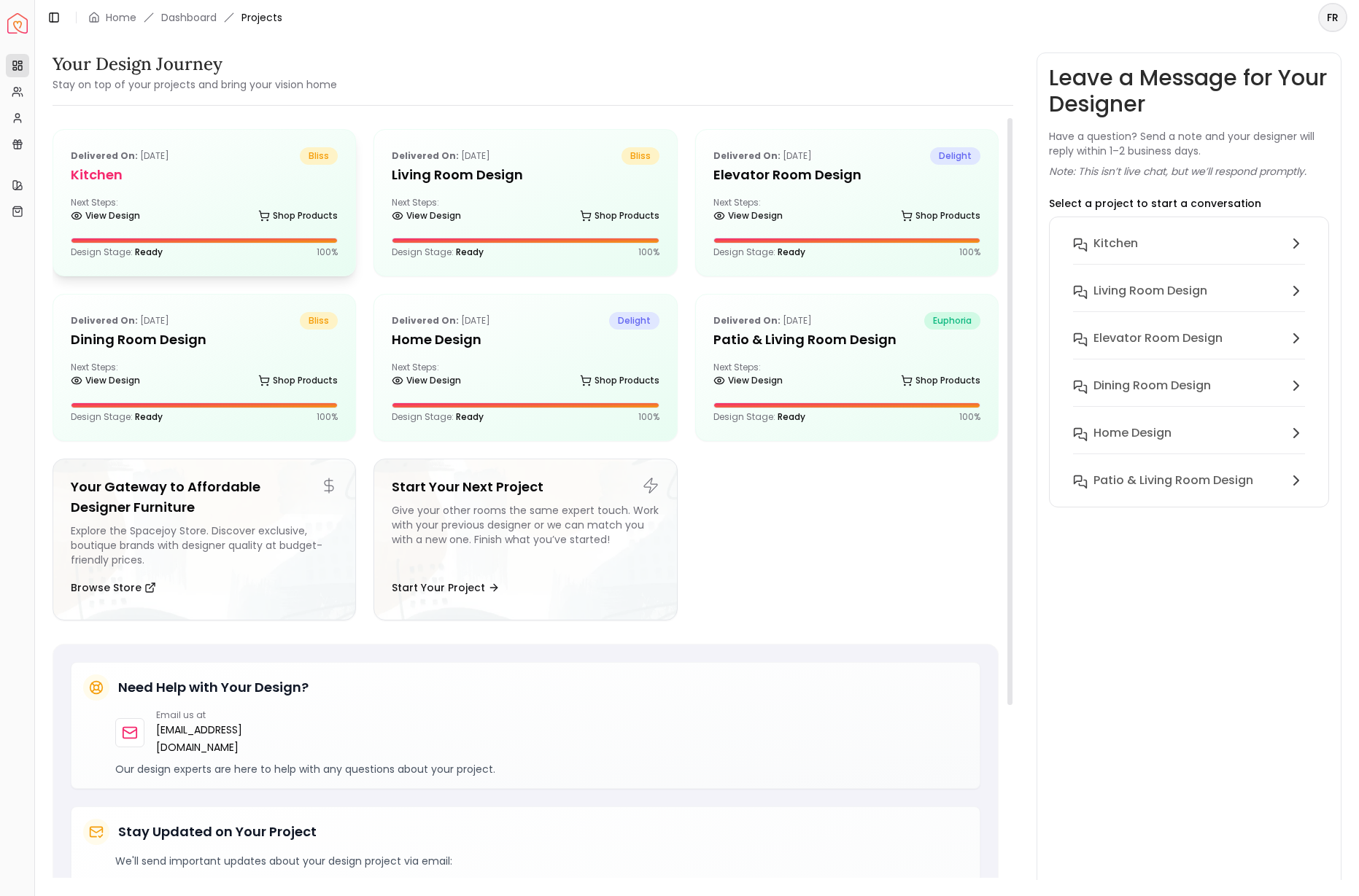
click at [118, 175] on h5 "Kitchen" at bounding box center [204, 175] width 267 height 21
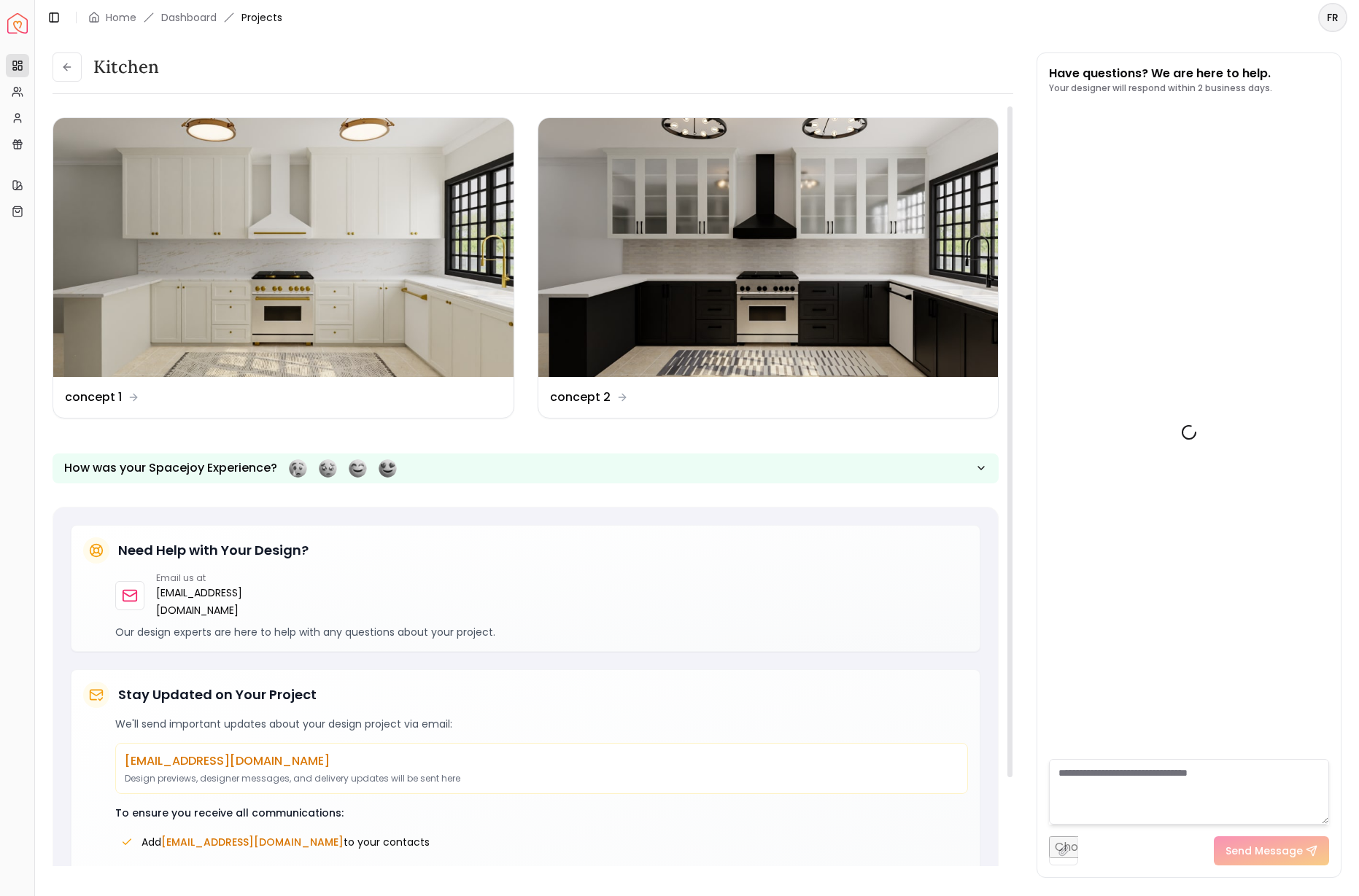
scroll to position [207, 0]
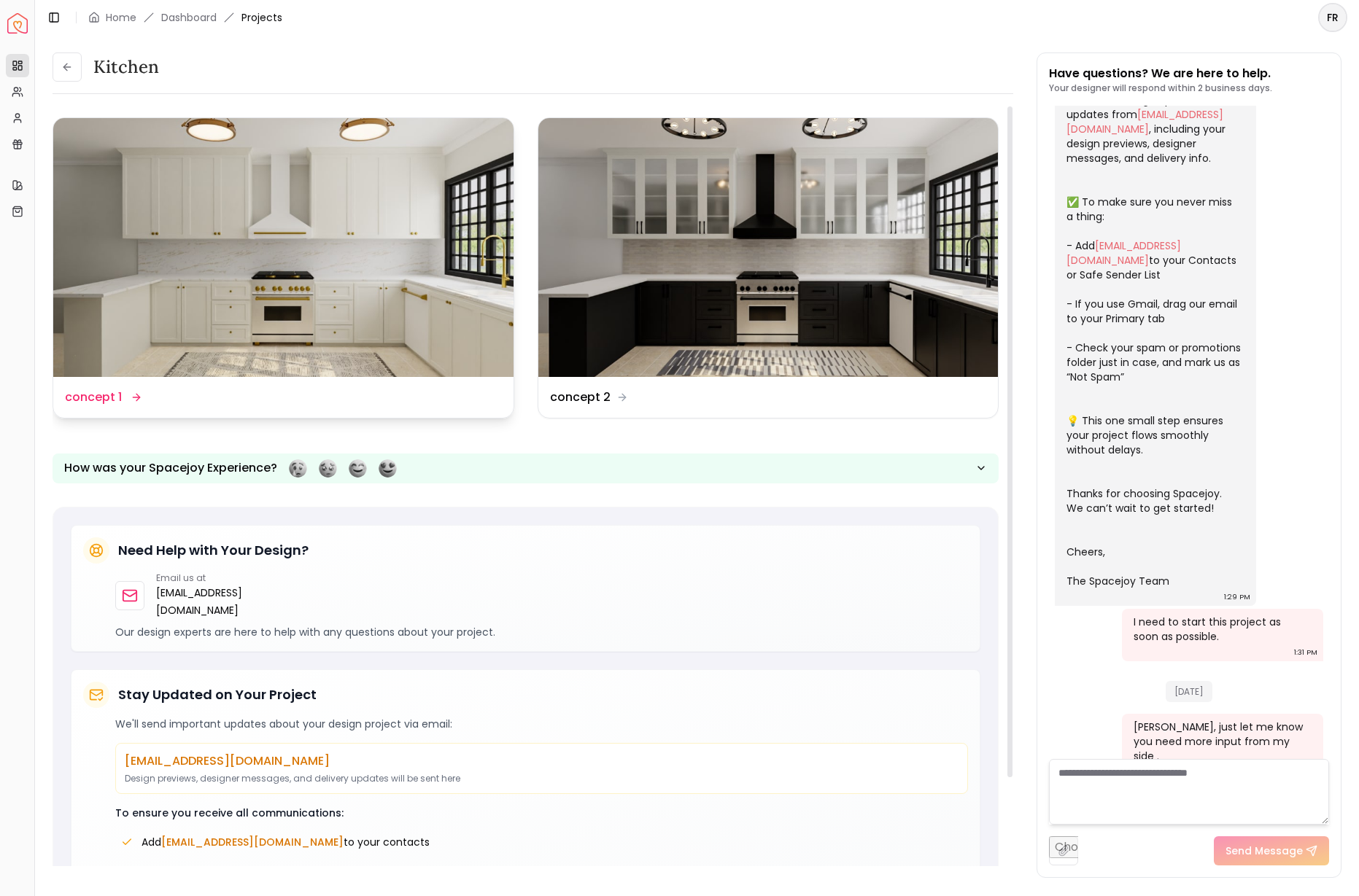
click at [252, 287] on img at bounding box center [283, 247] width 460 height 259
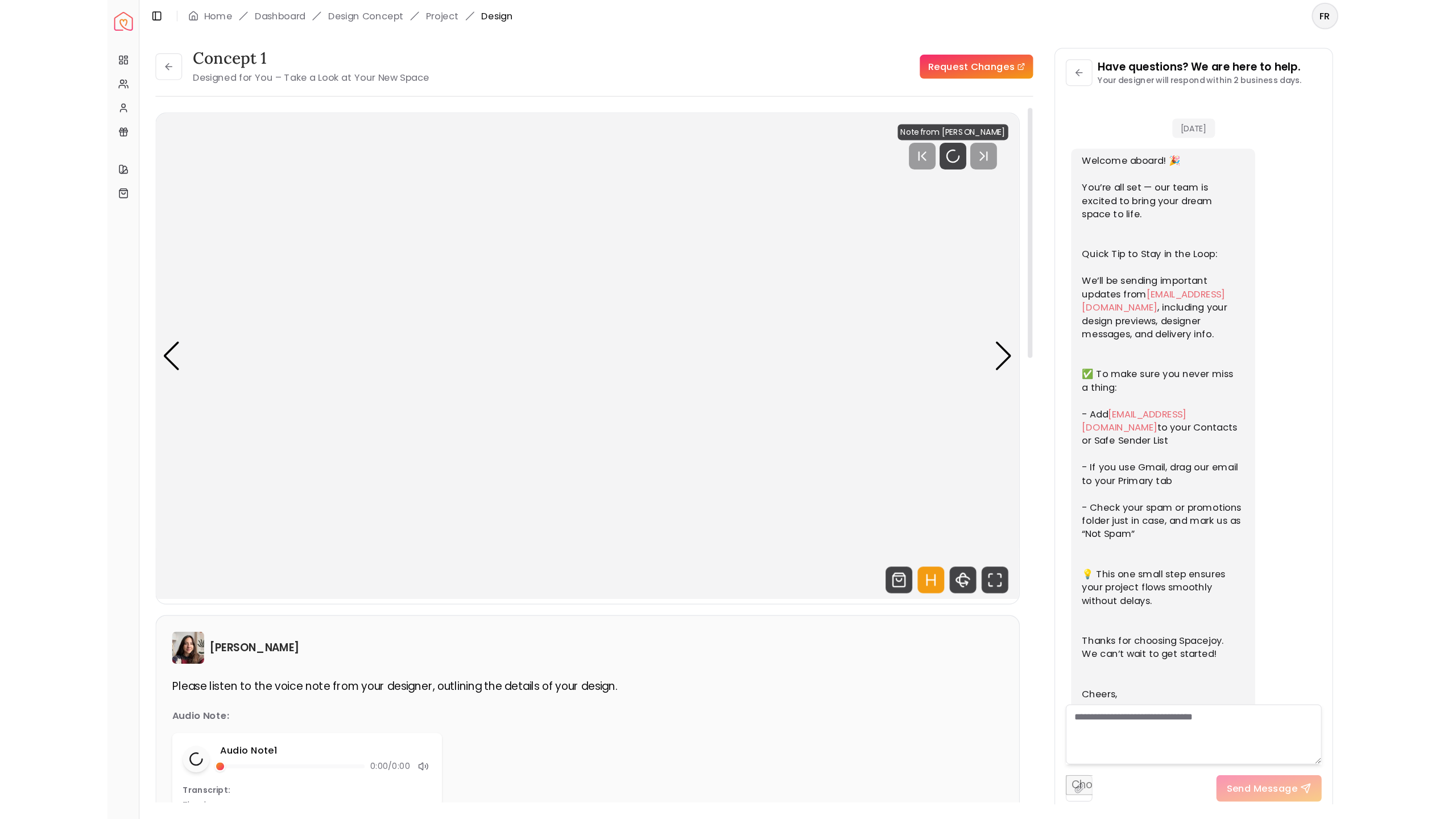
scroll to position [152, 0]
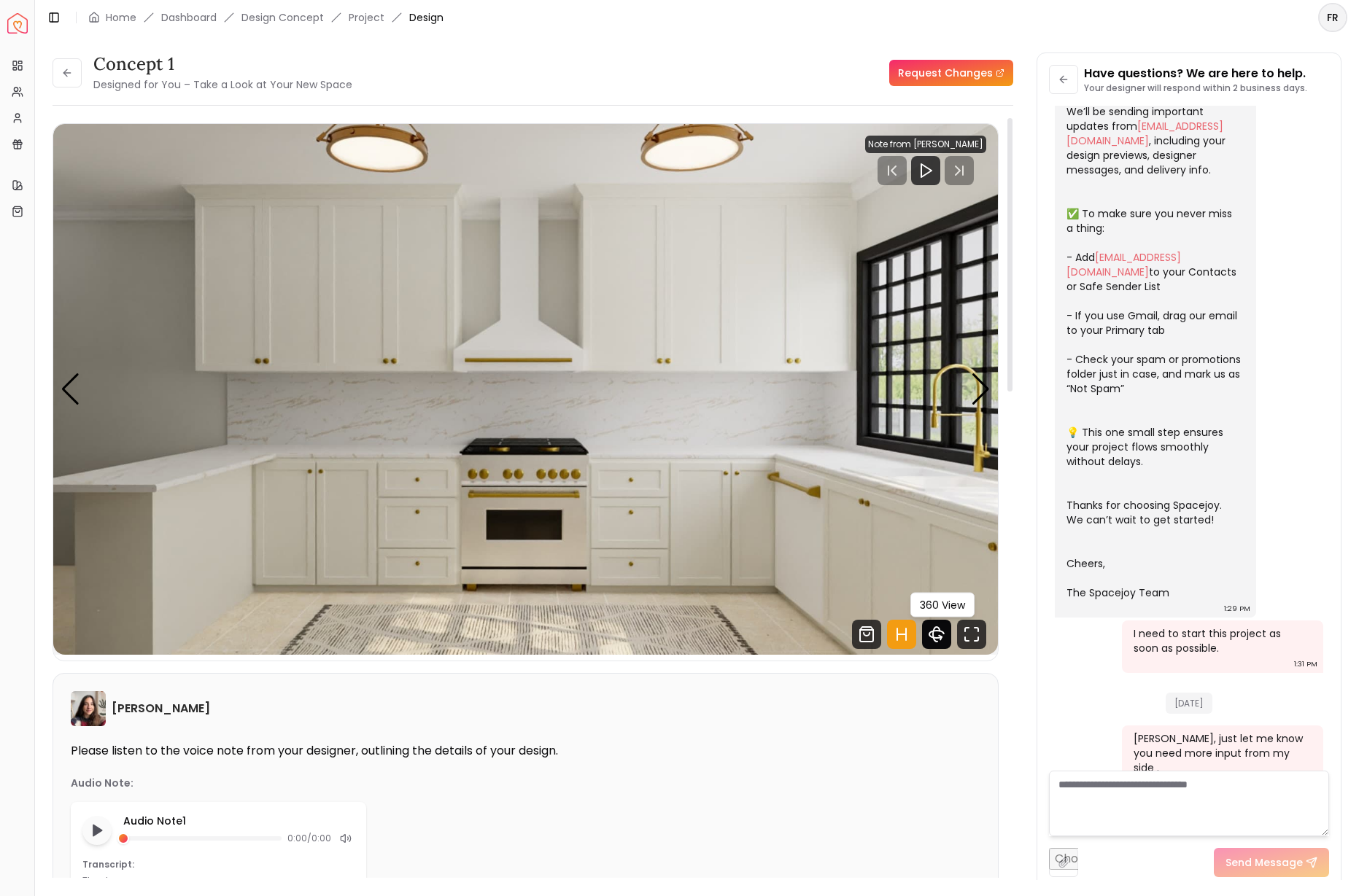
click at [932, 641] on icon "360 View" at bounding box center [936, 634] width 29 height 29
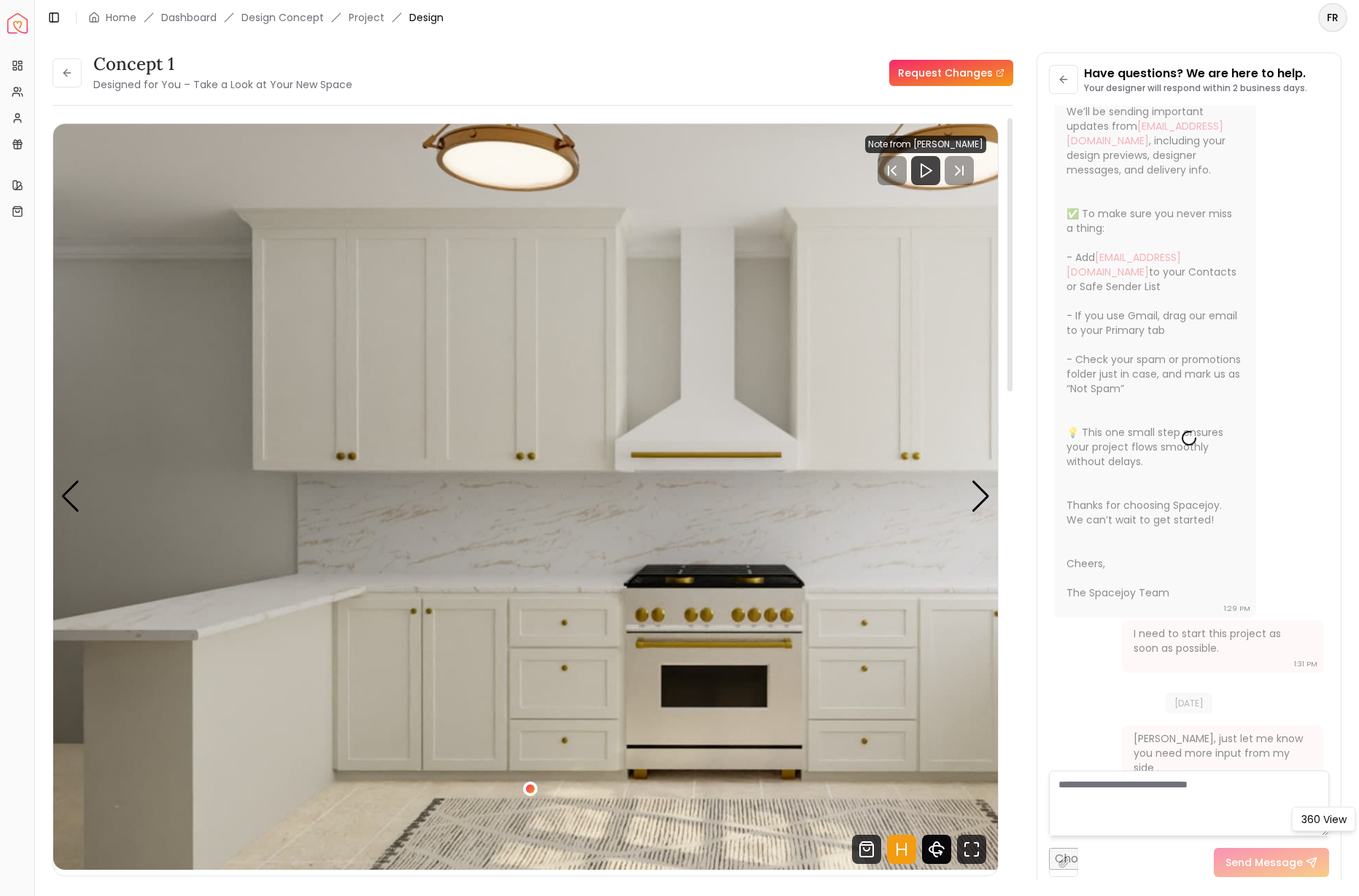
scroll to position [0, 0]
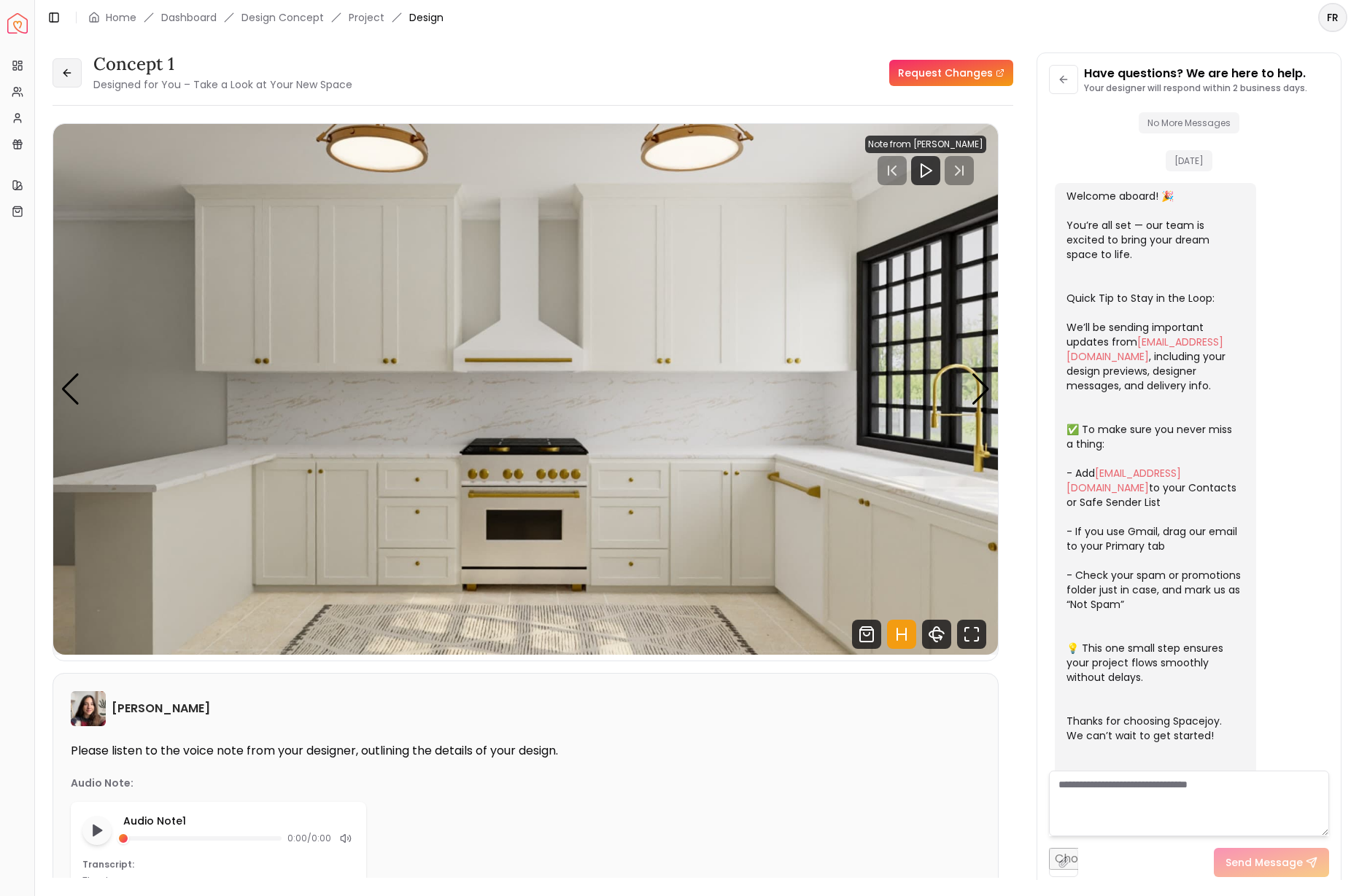
click at [63, 75] on icon at bounding box center [67, 73] width 12 height 12
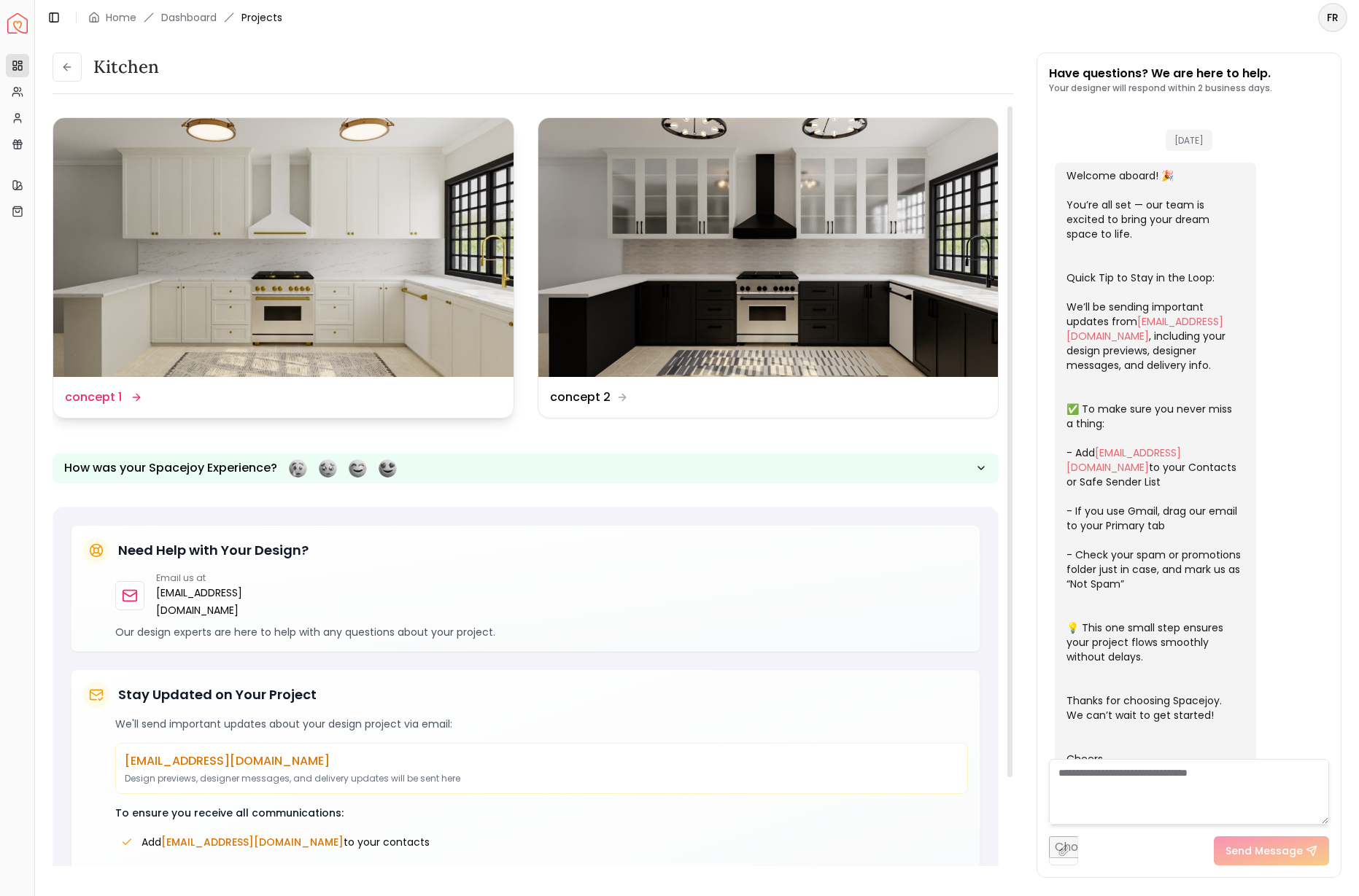
scroll to position [207, 0]
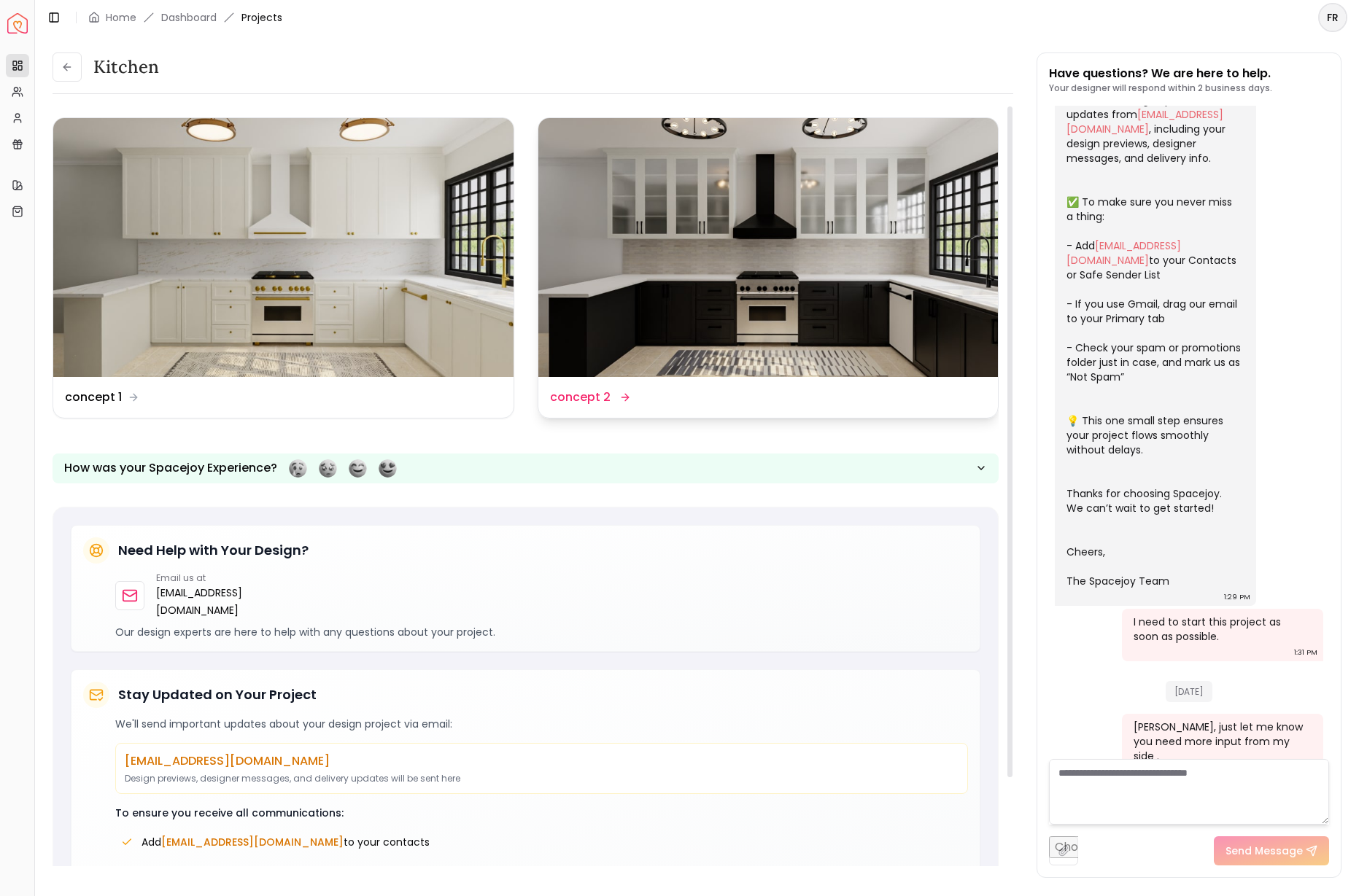
click at [820, 325] on img at bounding box center [768, 247] width 460 height 259
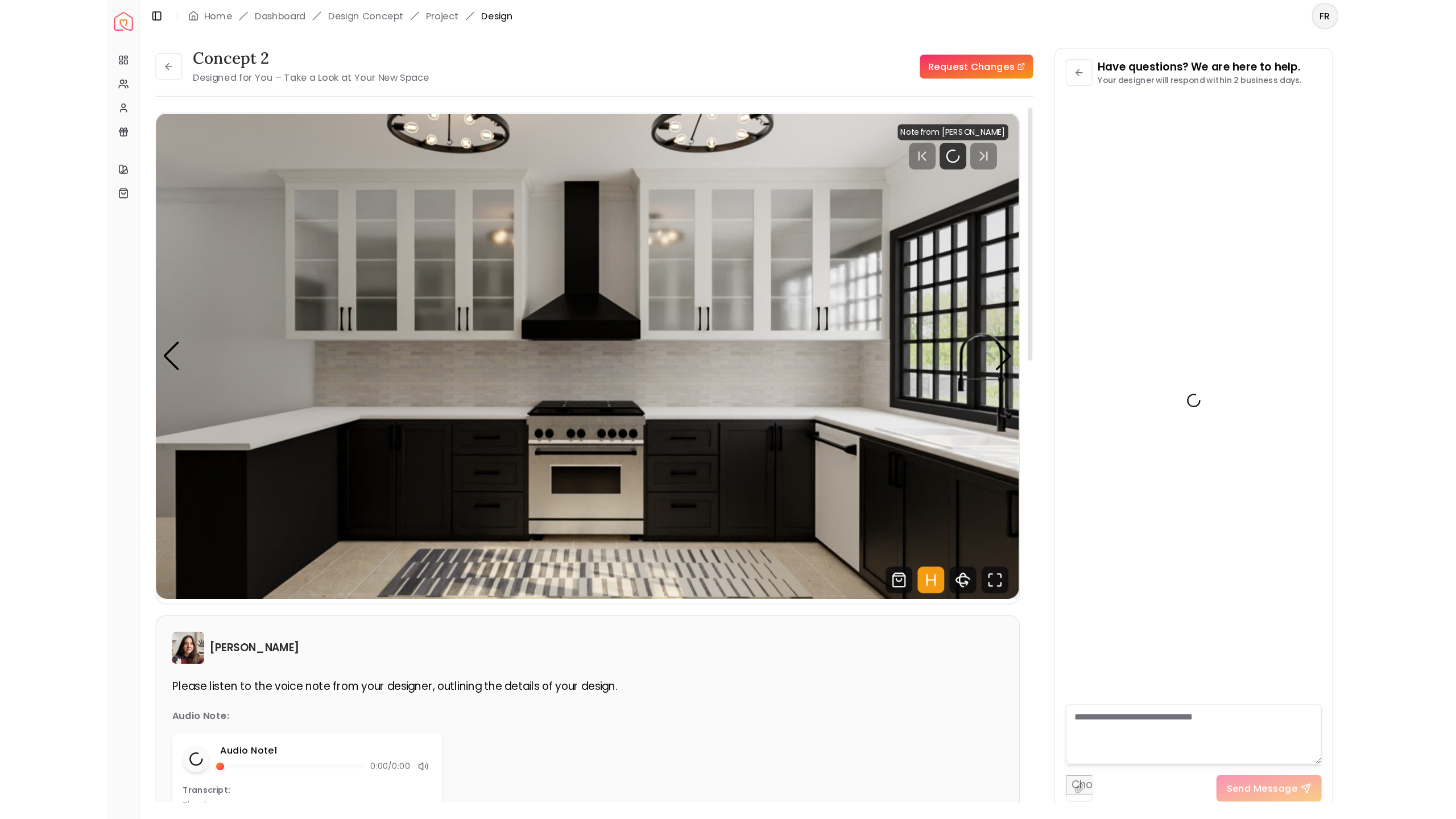
scroll to position [152, 0]
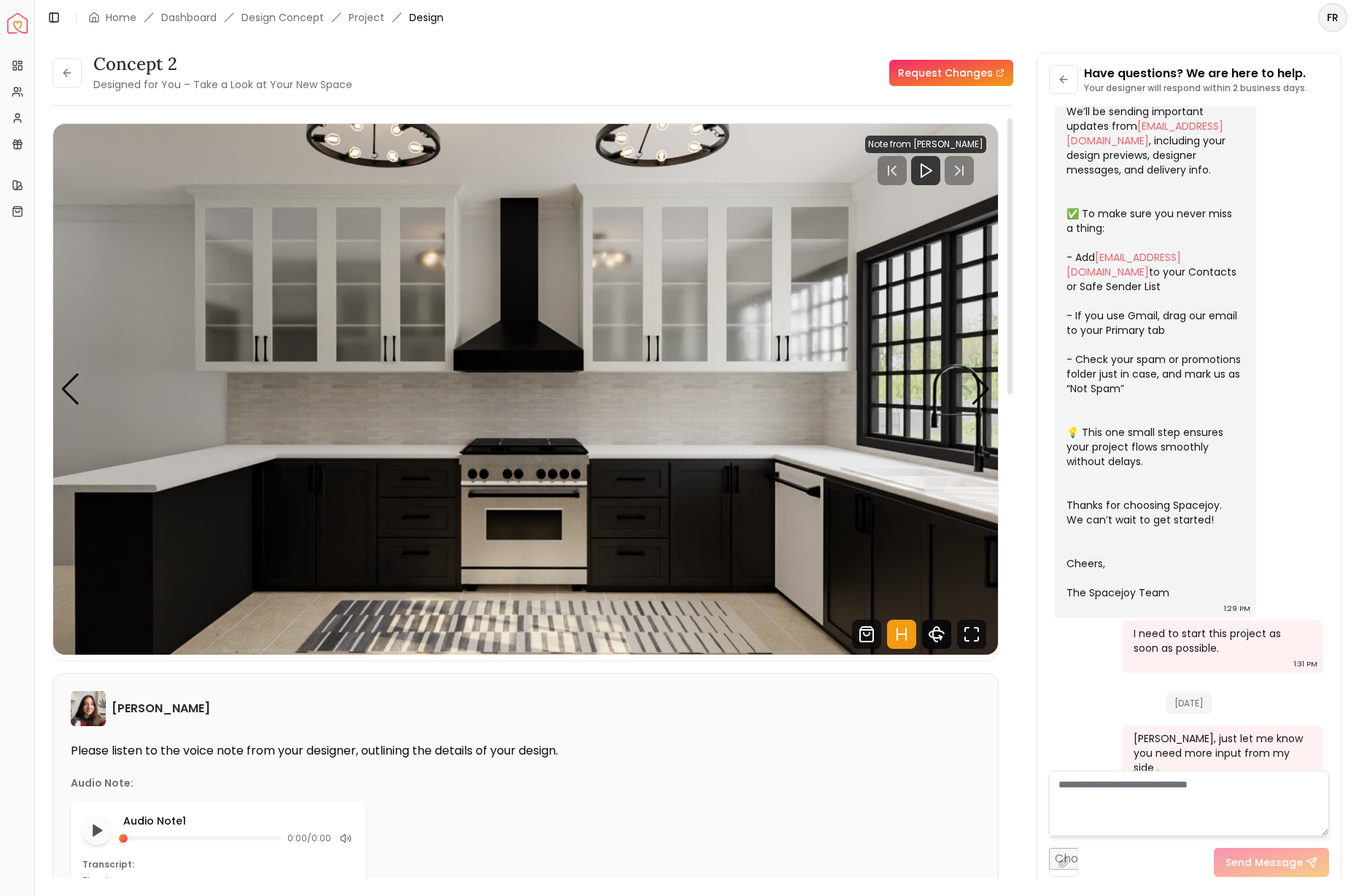
click at [923, 635] on icon "360 View" at bounding box center [936, 634] width 29 height 29
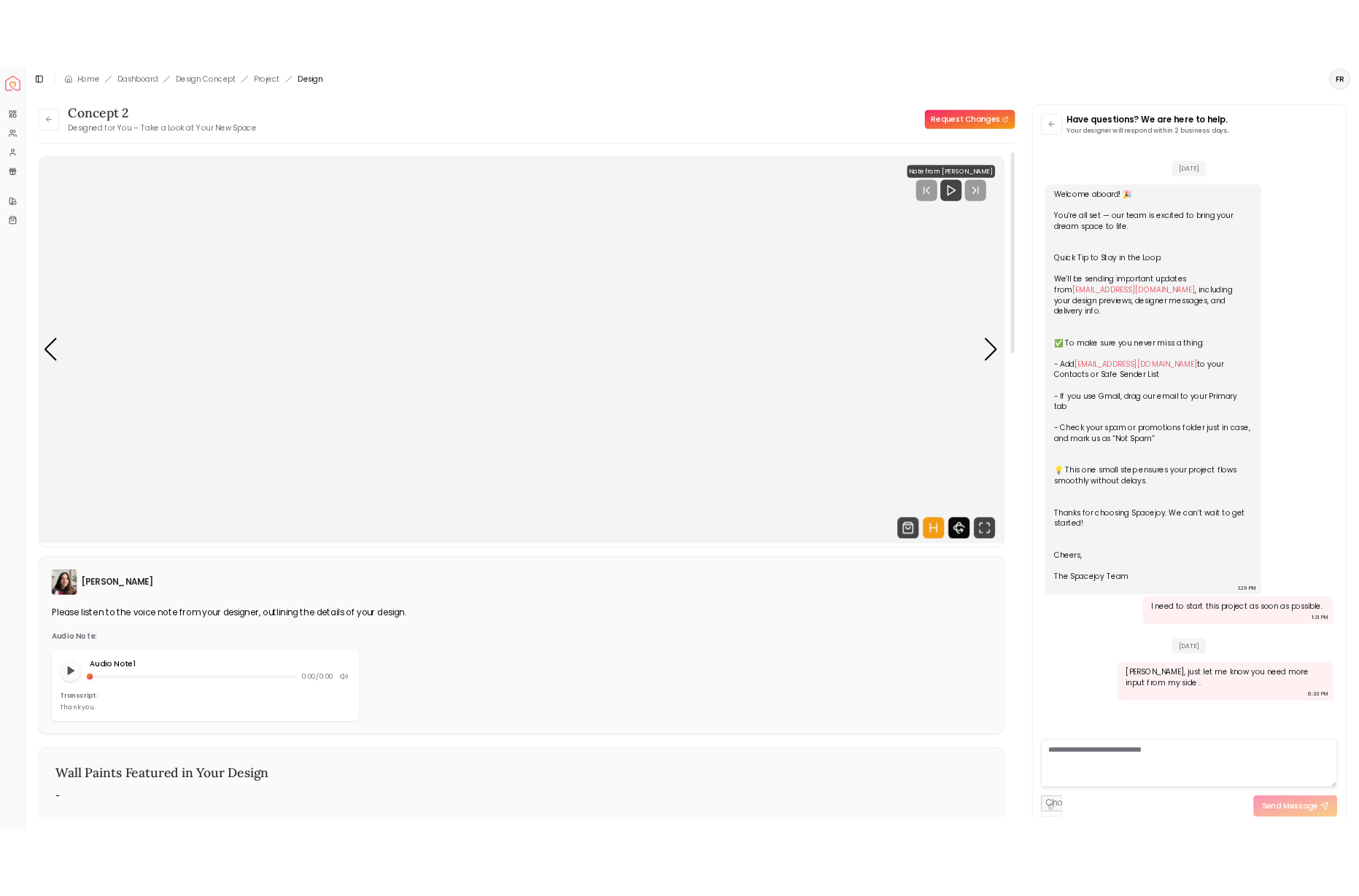
scroll to position [0, 0]
